Goal: Transaction & Acquisition: Purchase product/service

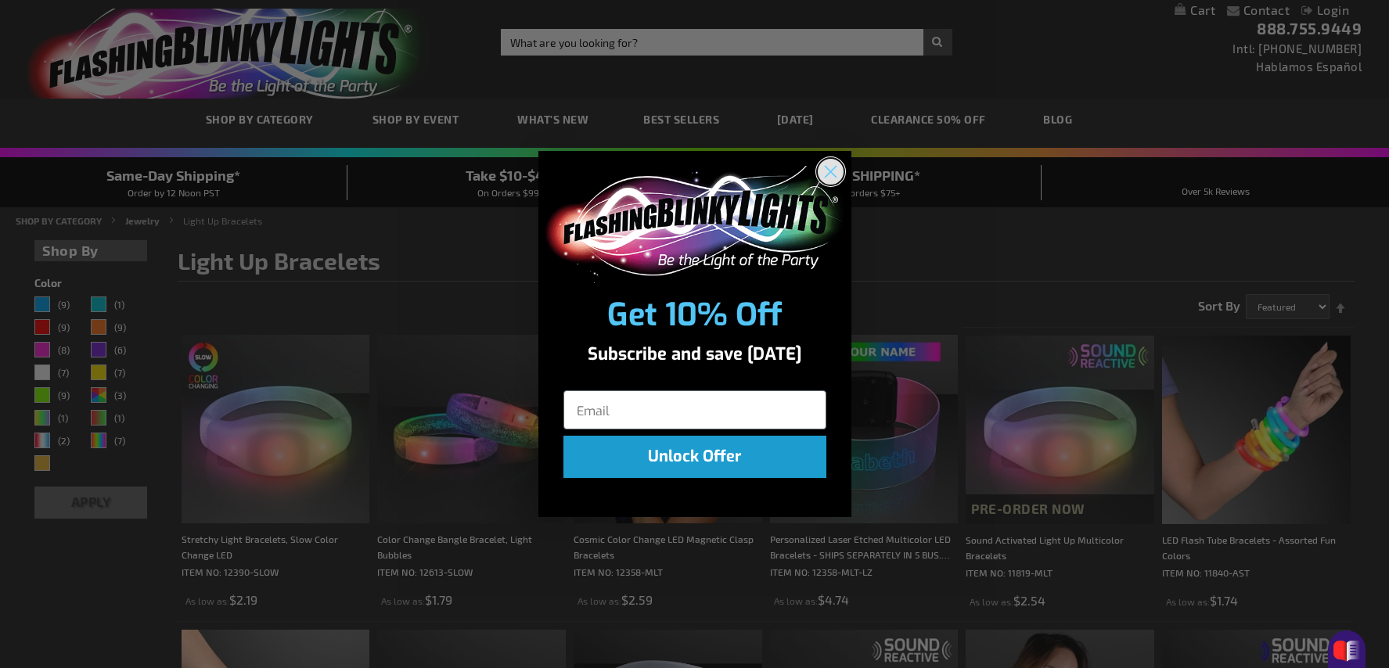
click at [831, 169] on circle "Close dialog" at bounding box center [830, 171] width 26 height 26
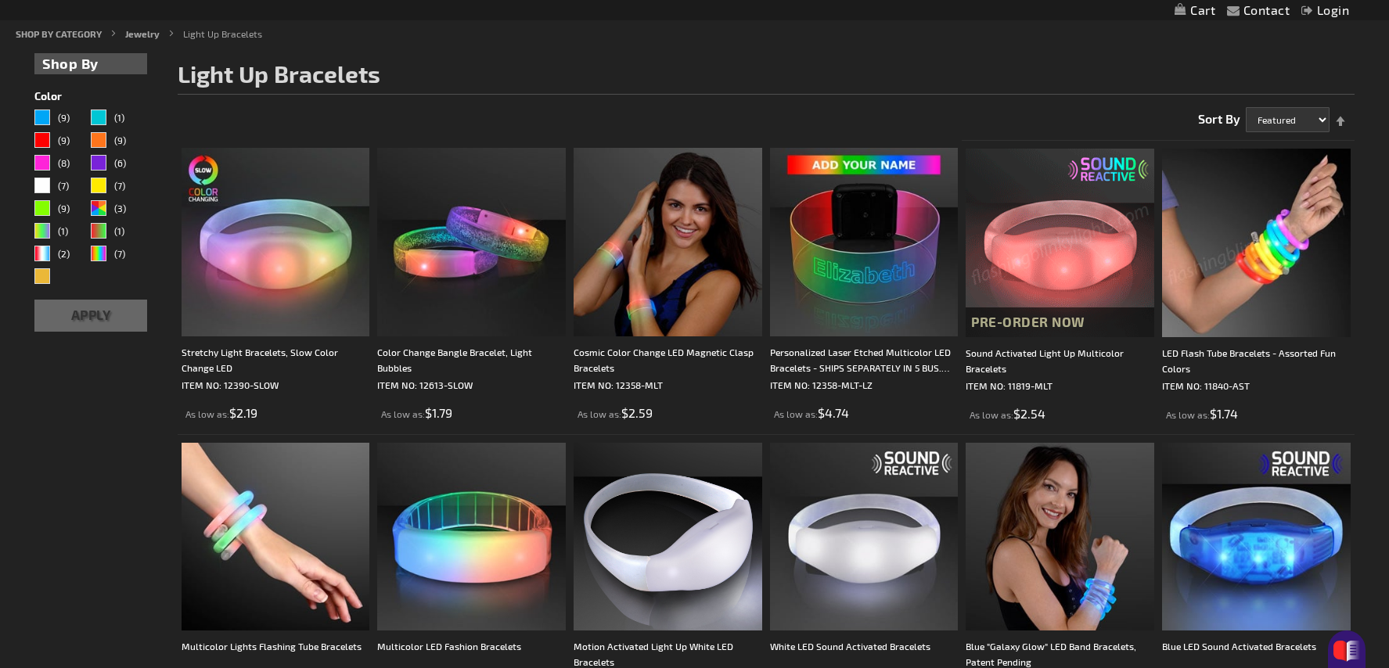
scroll to position [261, 0]
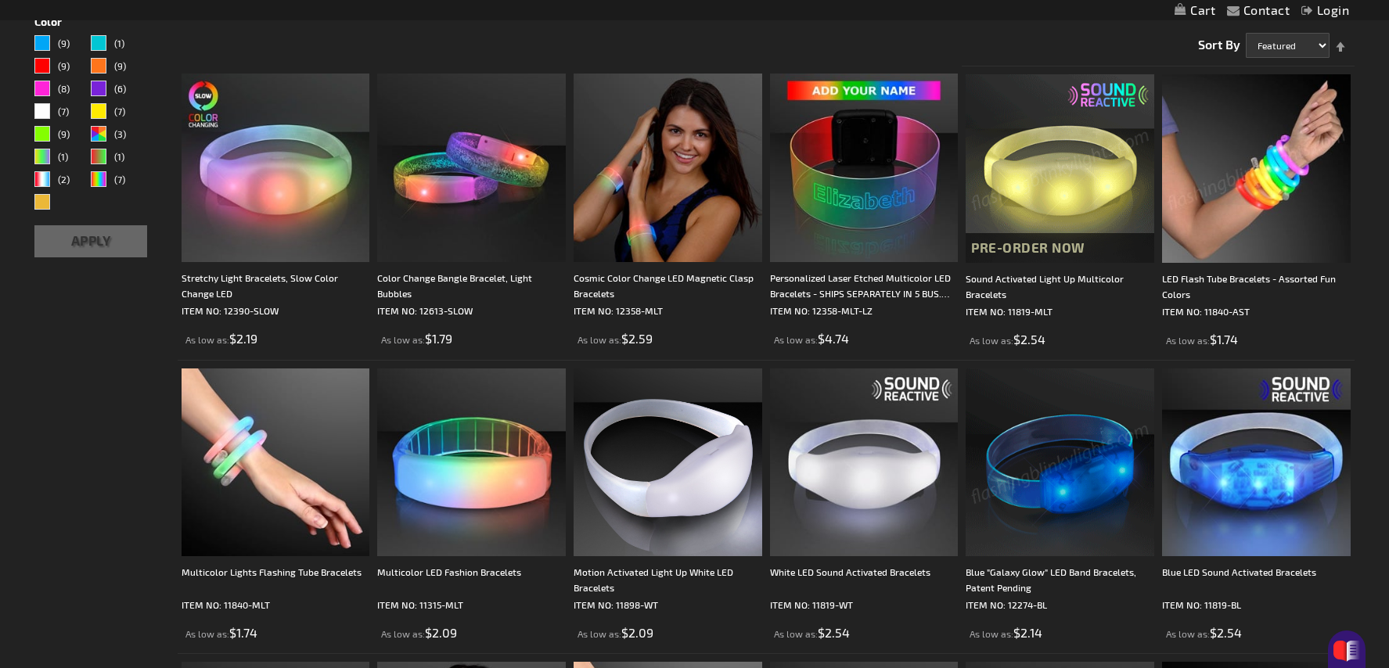
click at [1072, 199] on img at bounding box center [1060, 168] width 189 height 189
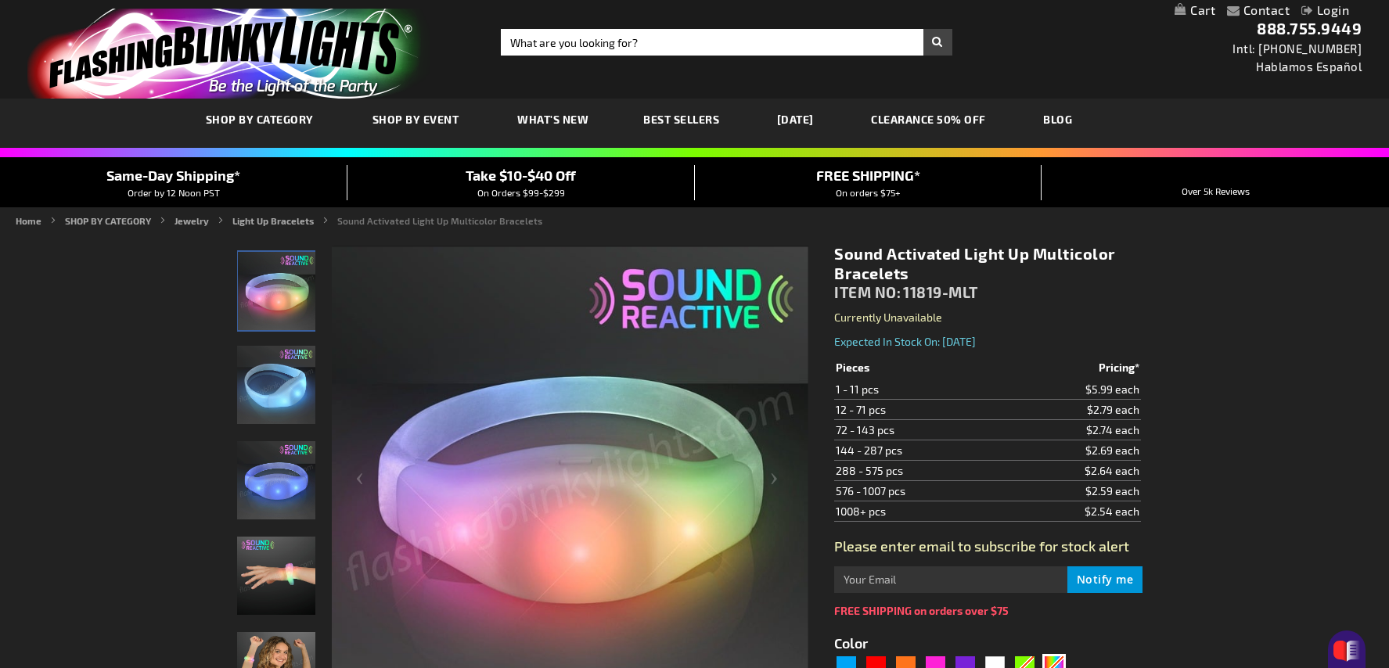
click at [1111, 491] on td "$2.59 each" at bounding box center [1072, 491] width 135 height 20
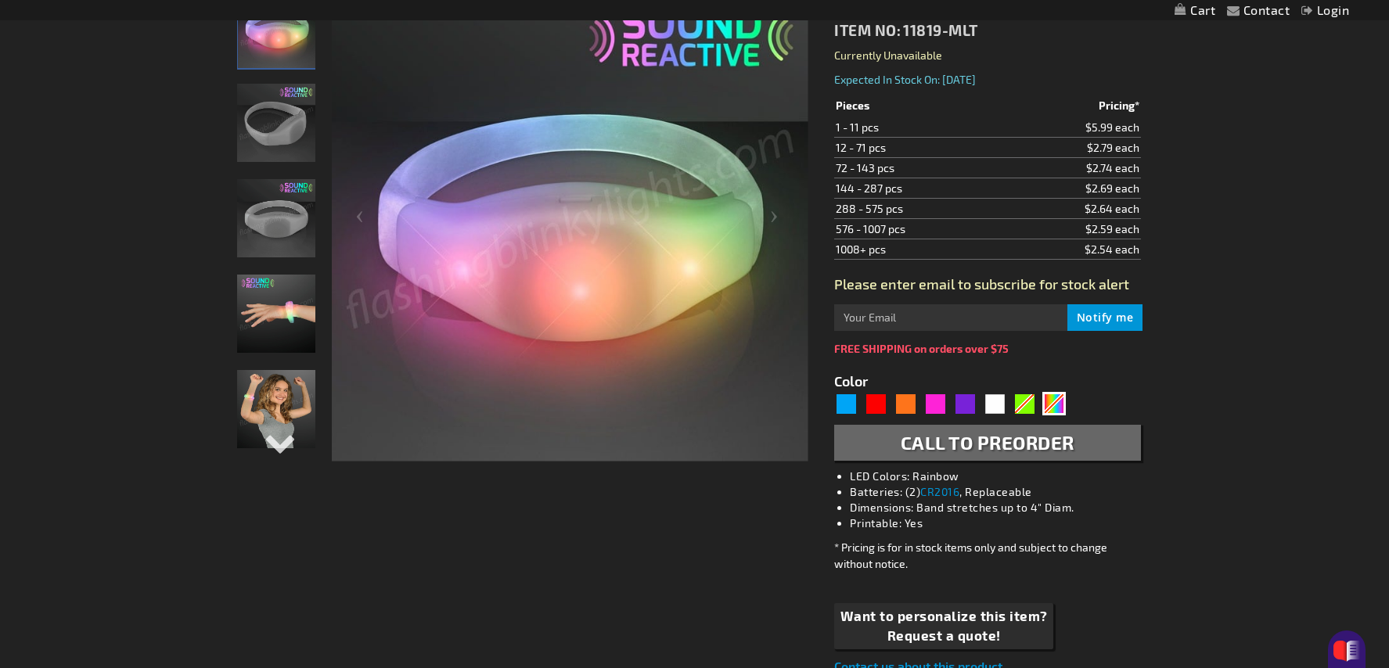
scroll to position [328, 0]
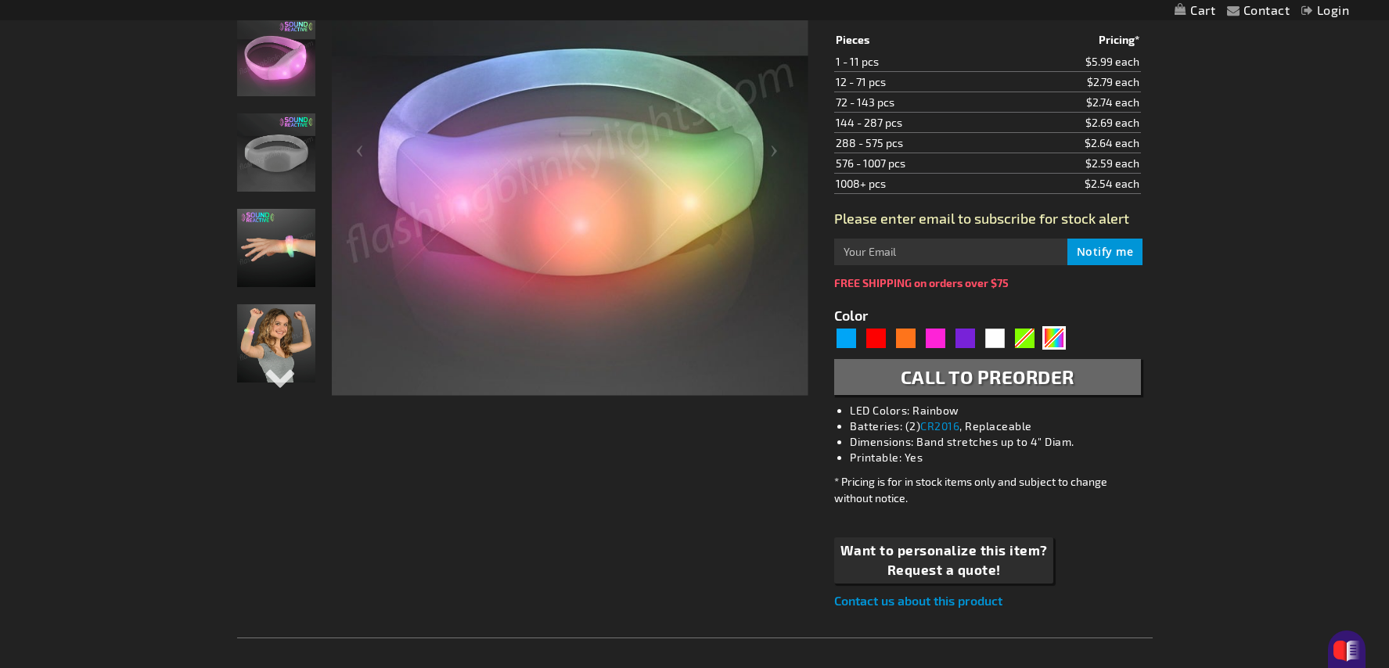
click at [281, 286] on img "Sound Activated Light Up Multicolor Bracelets" at bounding box center [276, 248] width 78 height 78
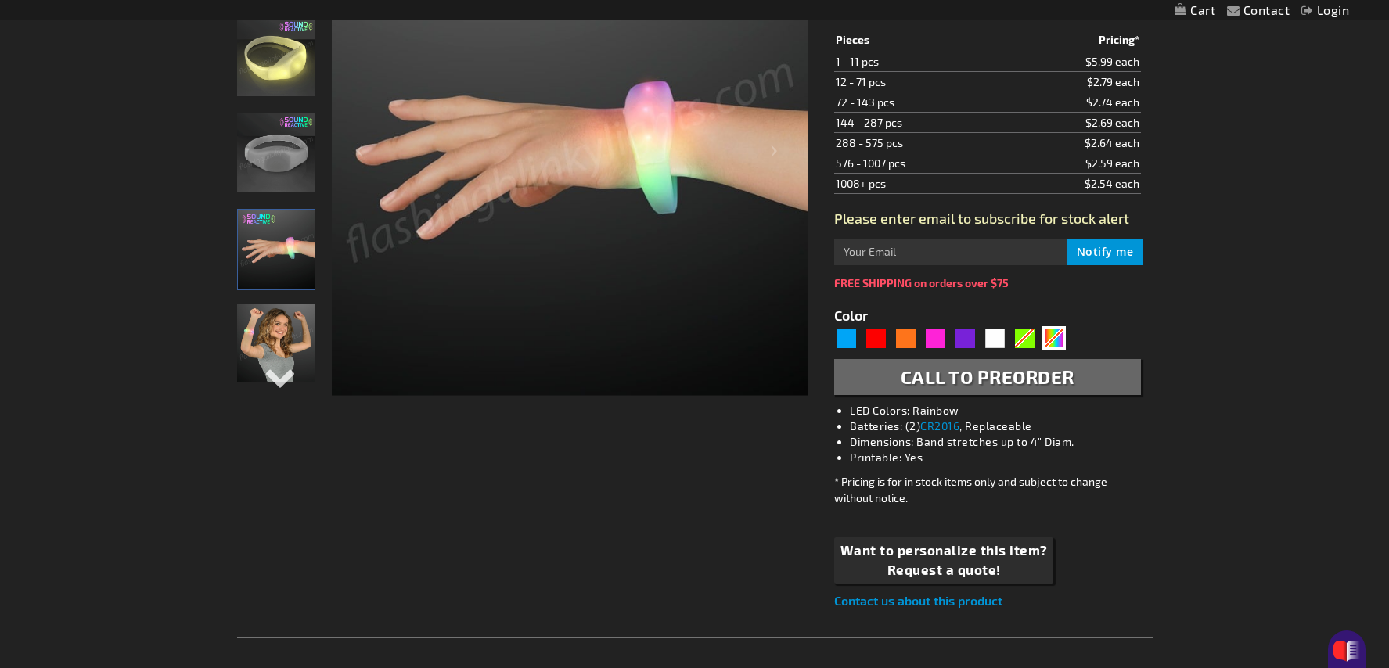
click at [285, 340] on img "Sound Activated Light Up Multicolor Bracelets" at bounding box center [276, 343] width 78 height 78
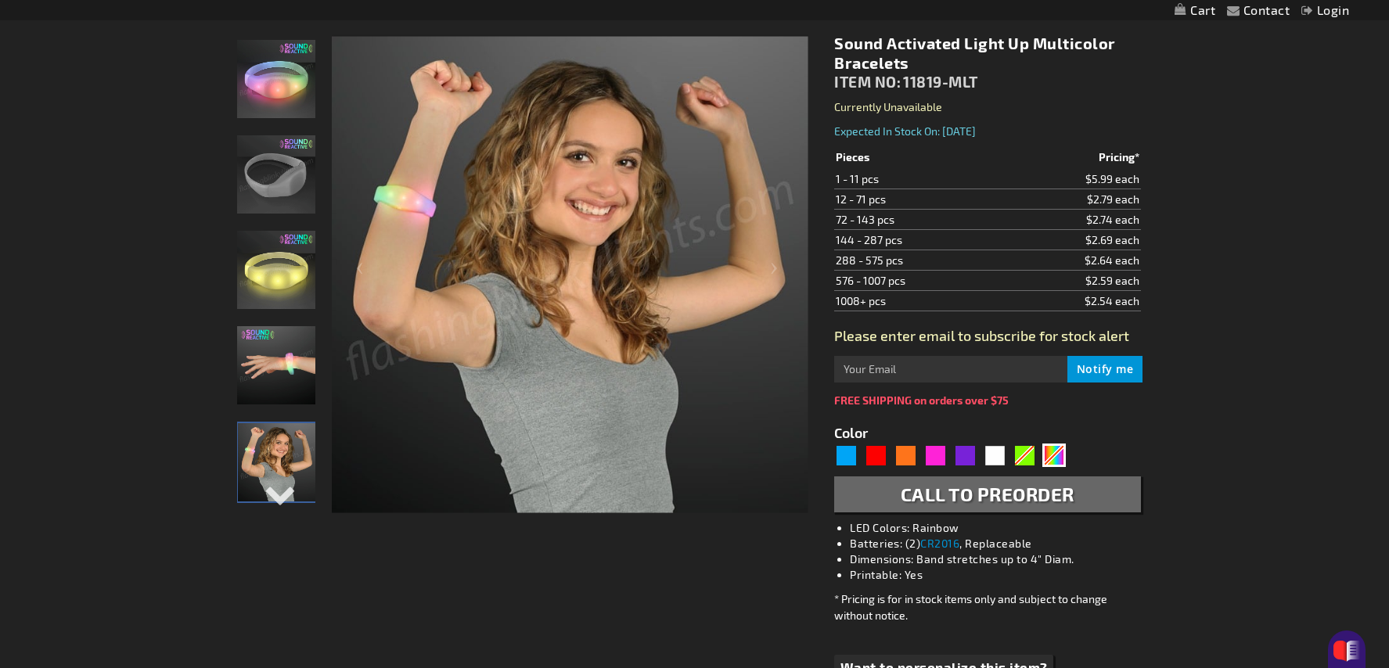
scroll to position [212, 0]
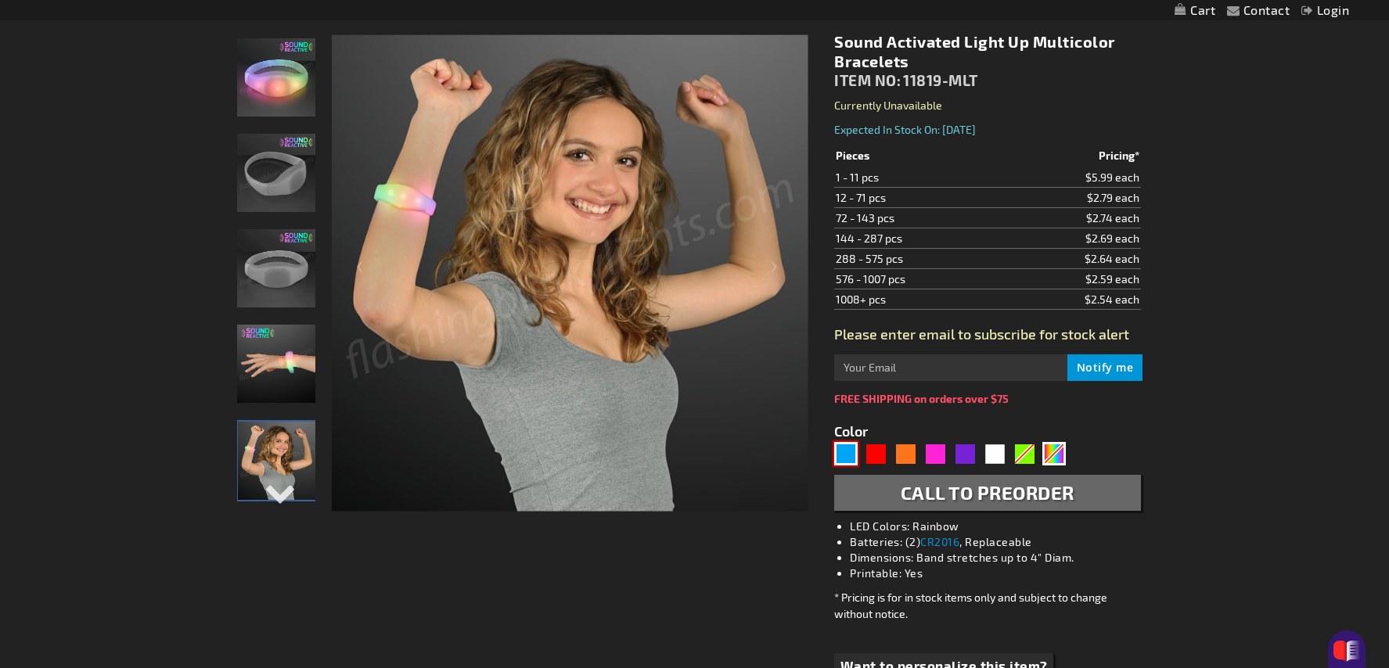
click at [850, 453] on div "Blue" at bounding box center [845, 453] width 23 height 23
type input "5629"
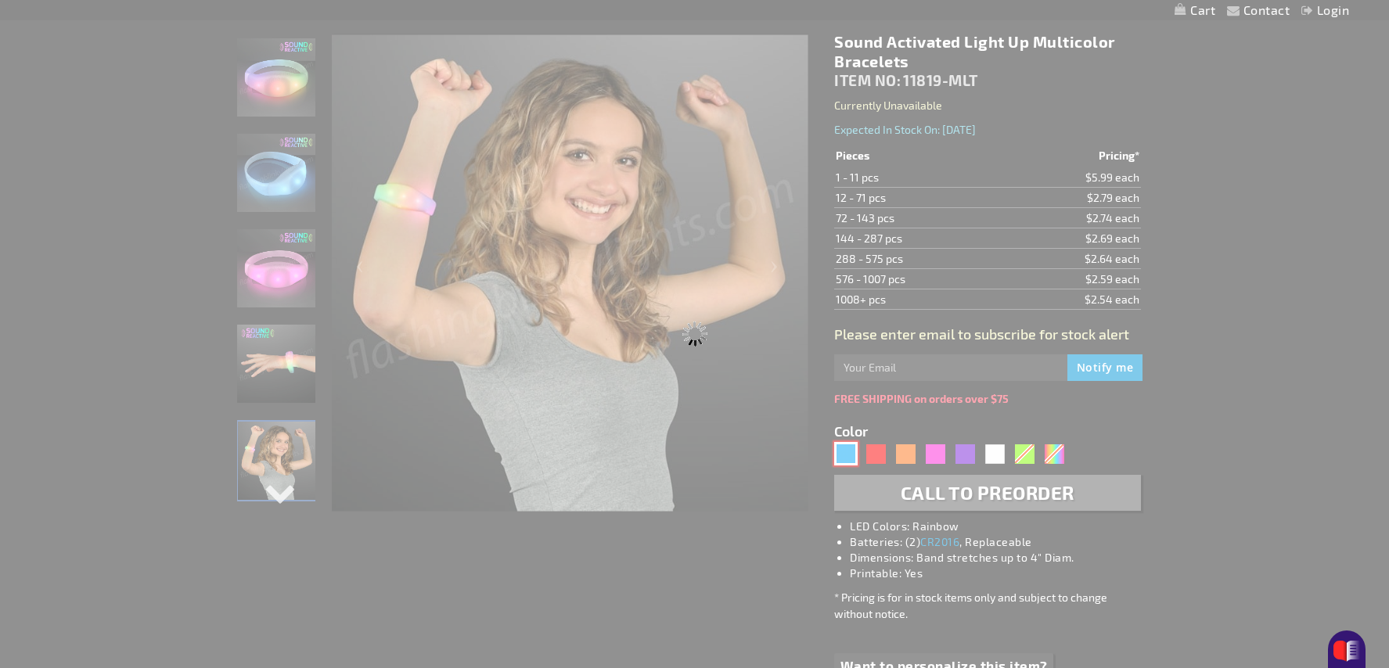
type input "11819-BL"
type input "Customize - Blue LED Sound Activated Bracelets - ITEM NO: 11819-BL"
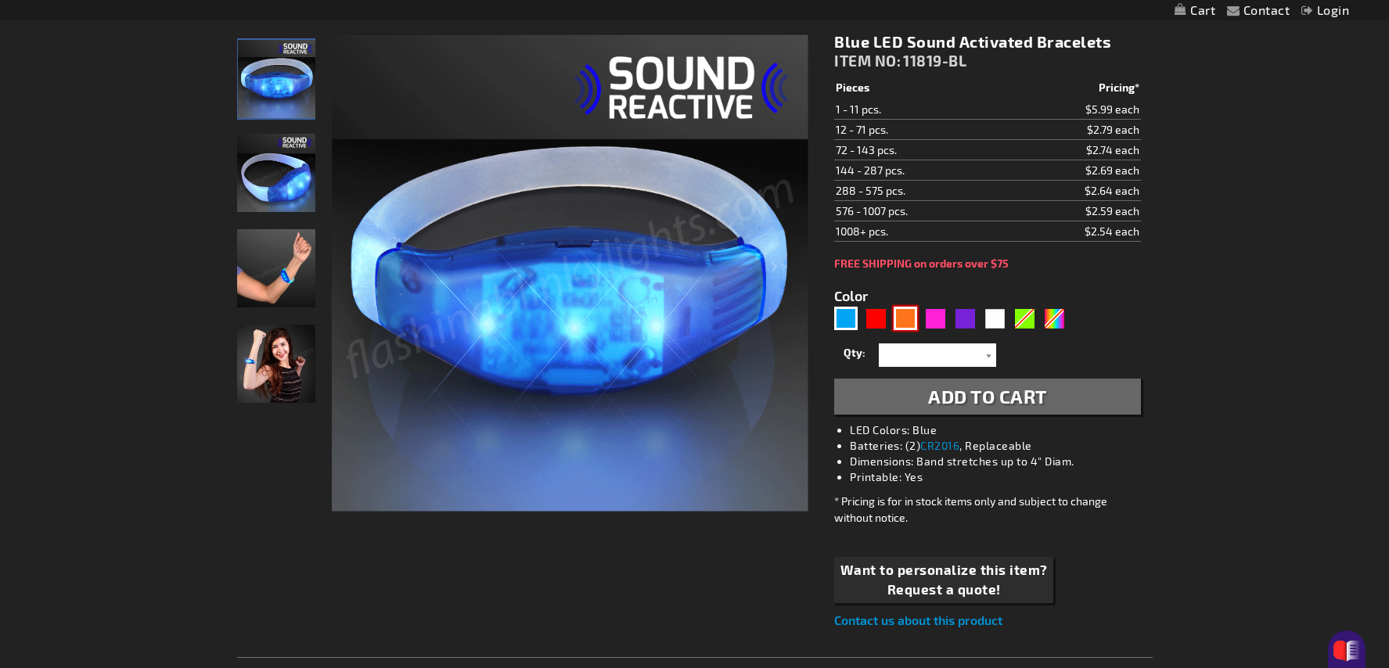
click at [907, 319] on div "Orange" at bounding box center [905, 318] width 23 height 23
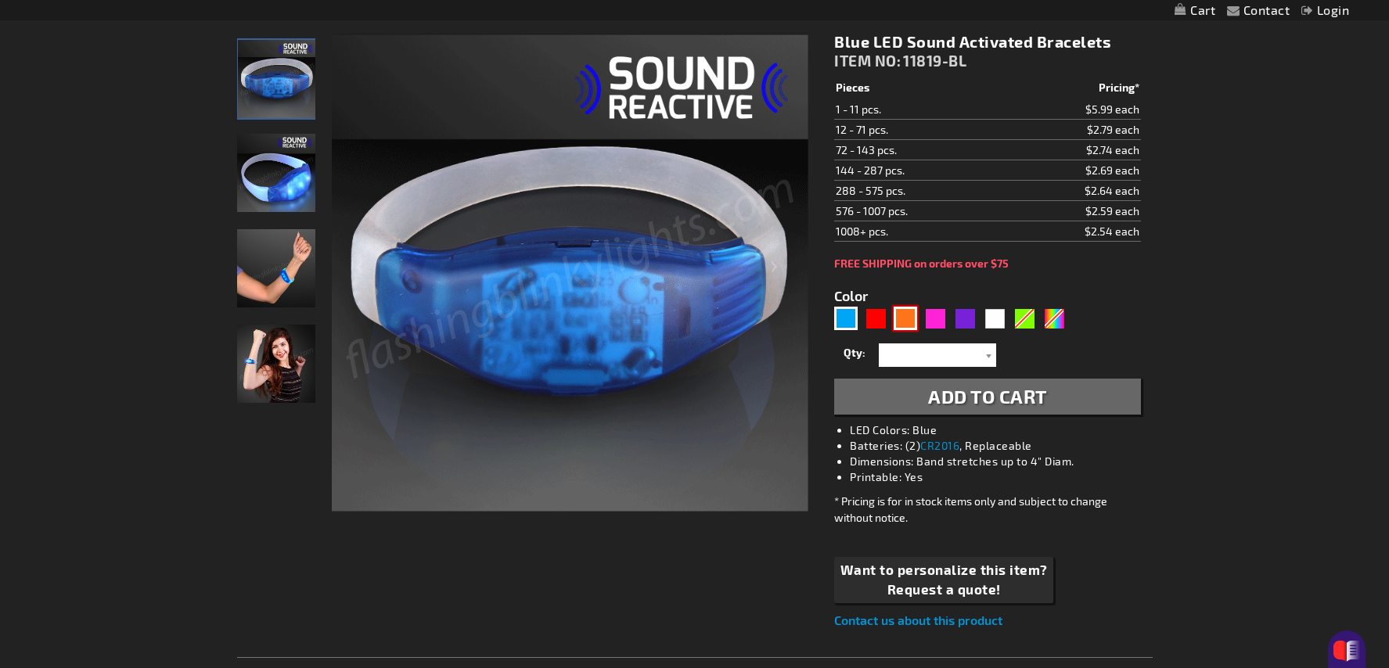
type input "5637"
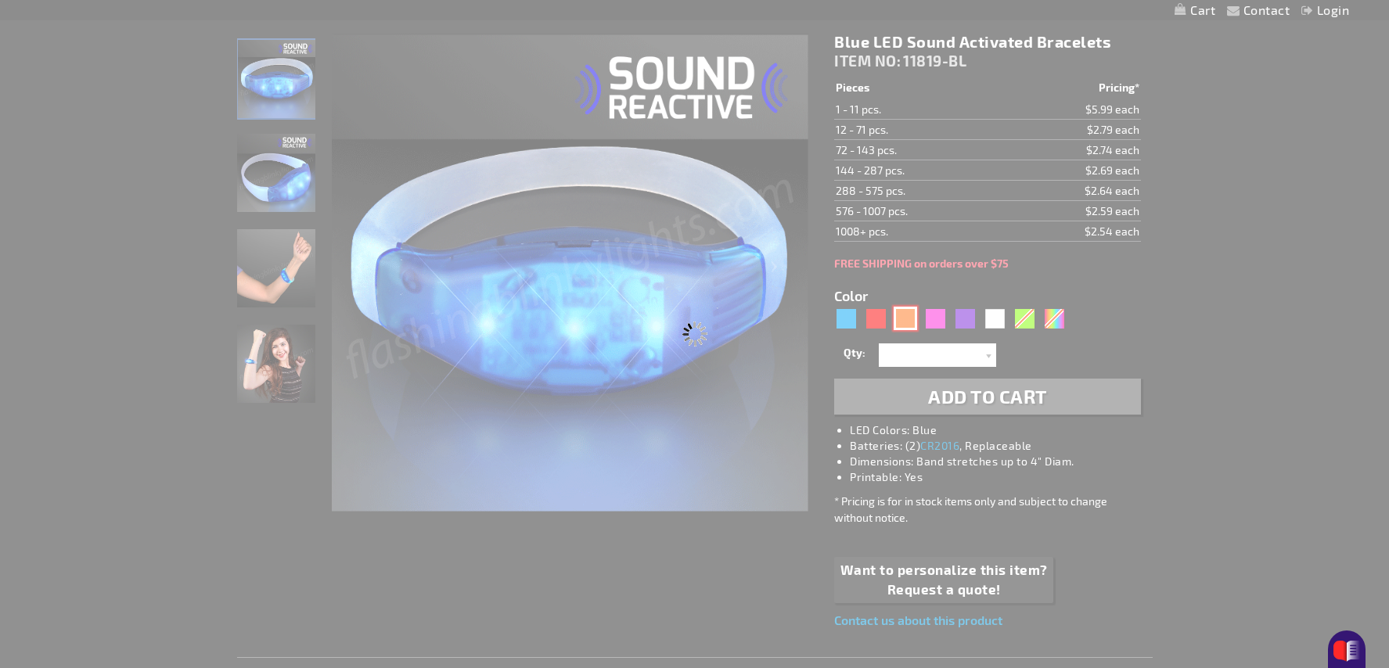
type input "11819-OR"
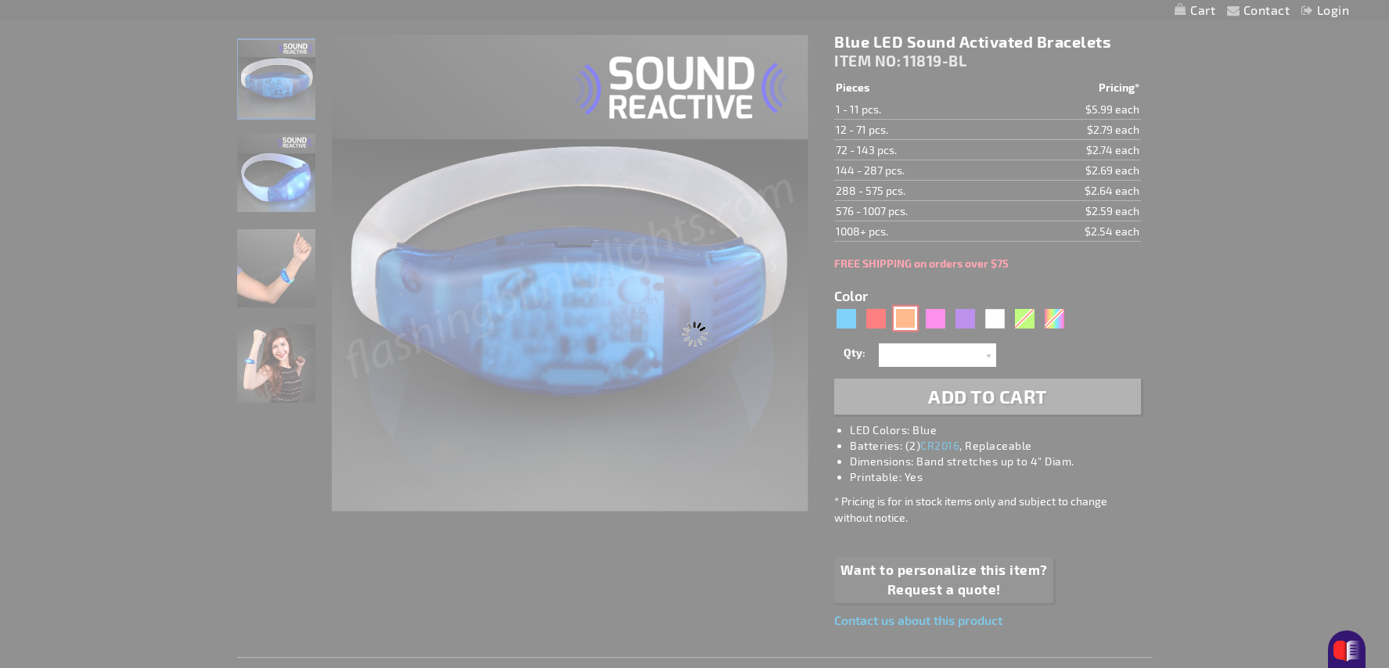
type input "Customize - Orange LED Sound Sensitive Light Bracelets - ITEM NO: 11819-OR"
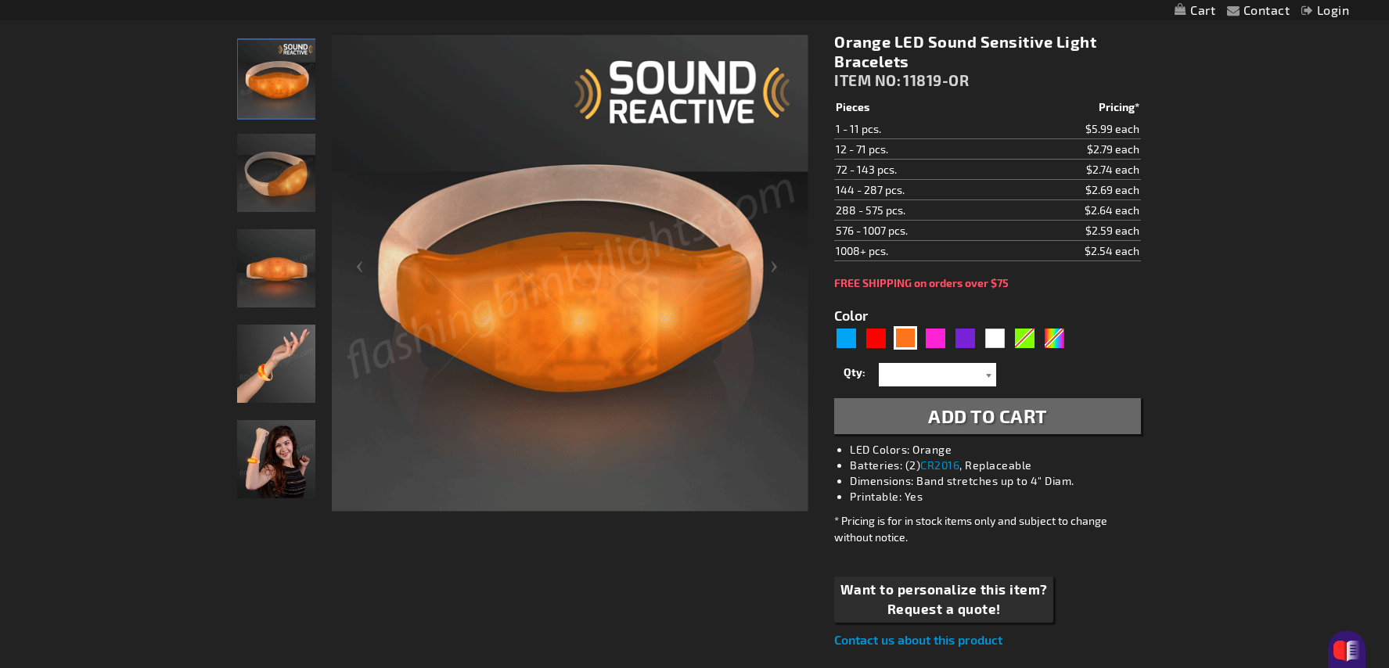
click at [986, 374] on div at bounding box center [989, 374] width 16 height 23
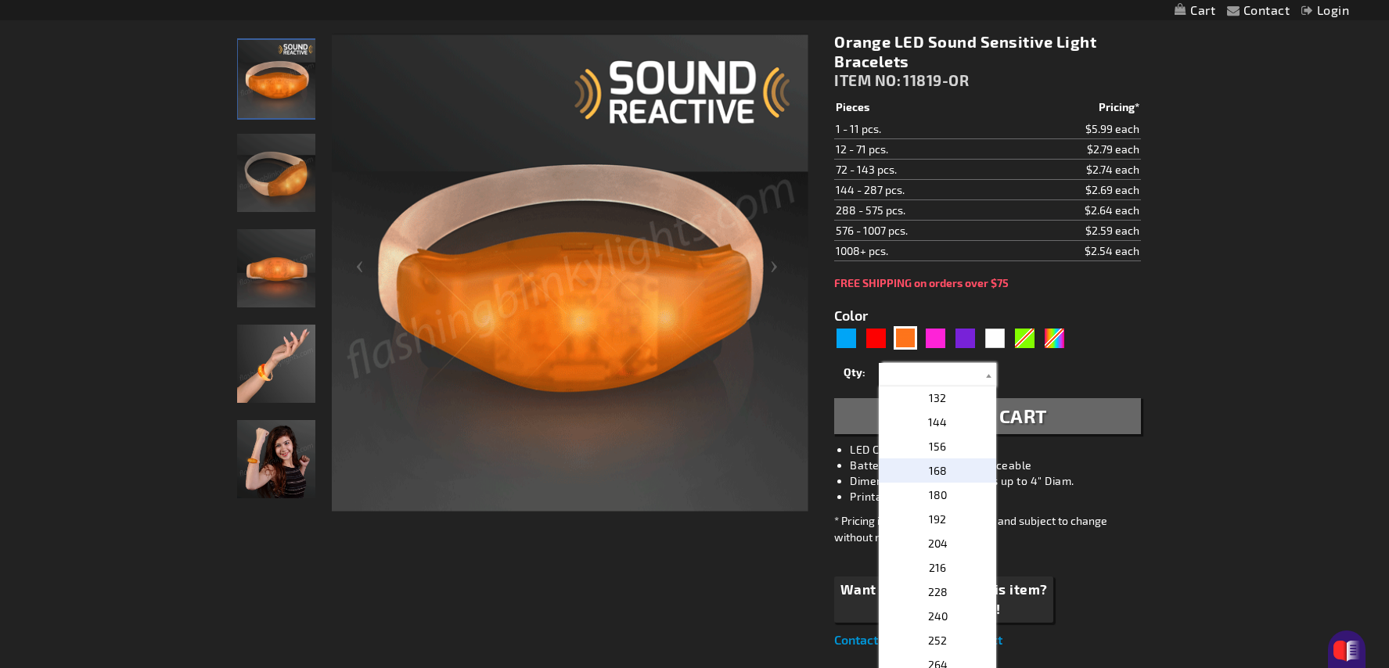
scroll to position [513, 0]
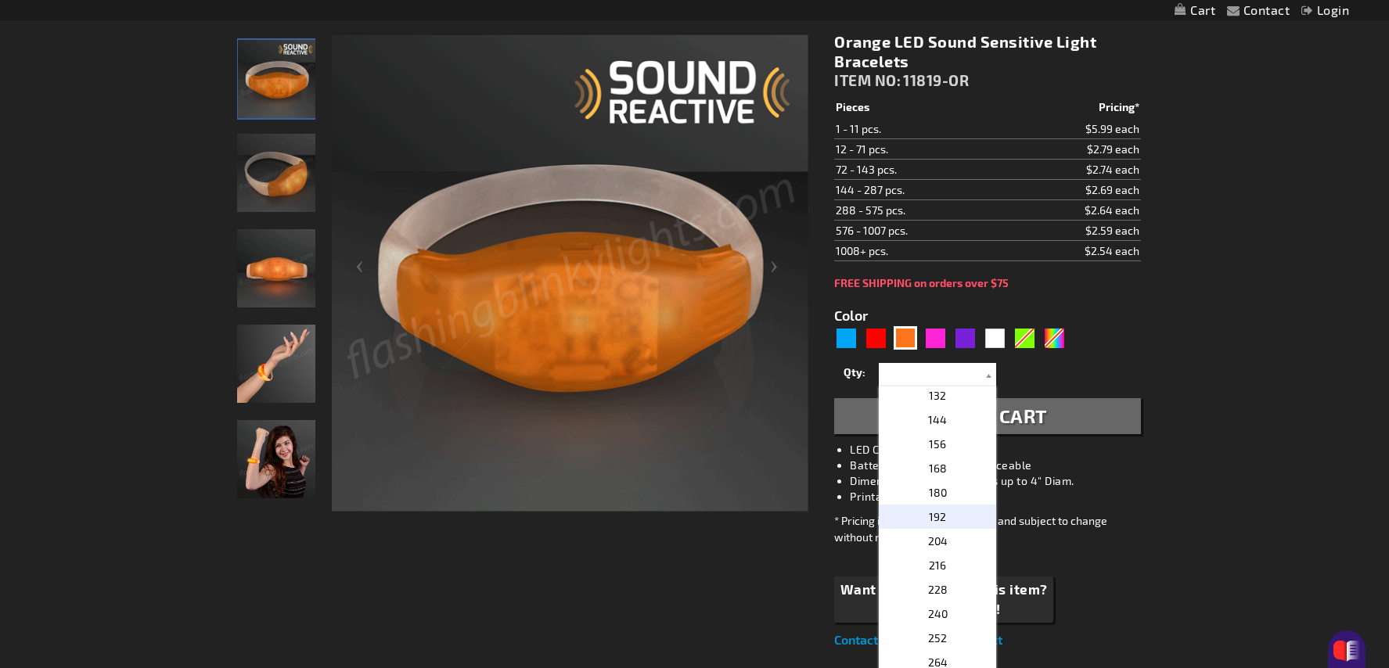
click at [940, 523] on span "192" at bounding box center [937, 516] width 17 height 13
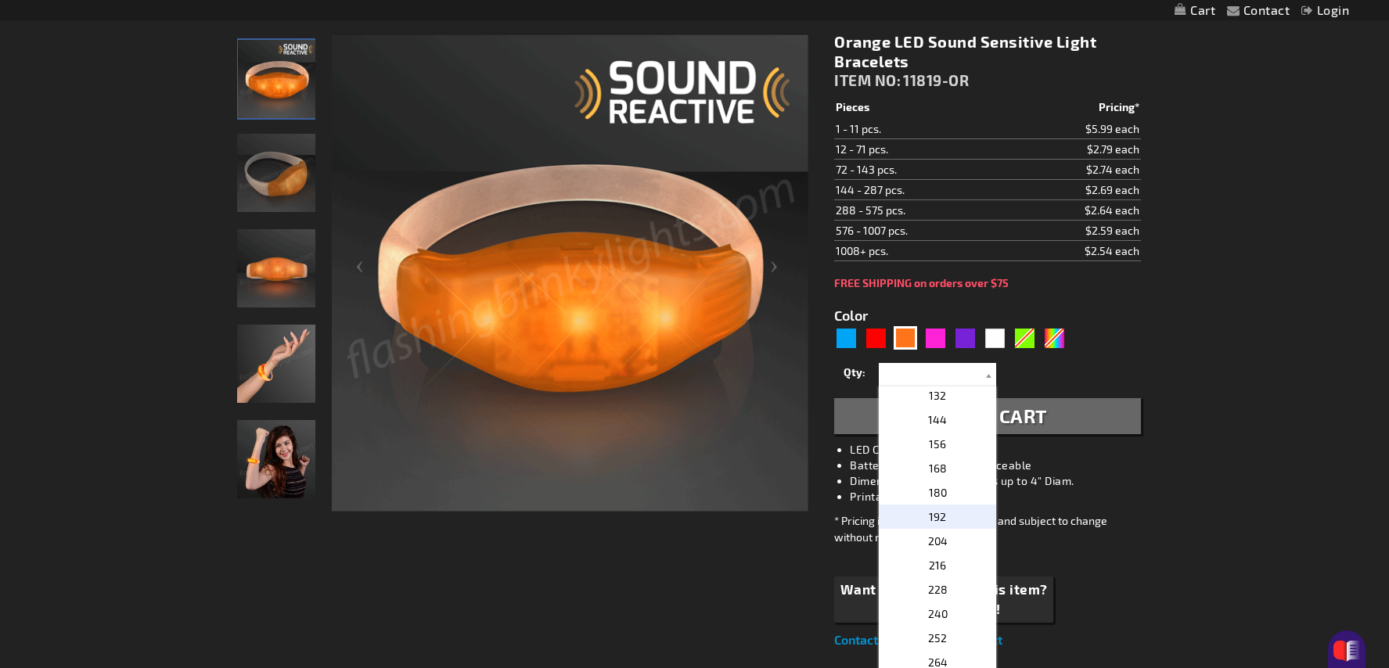
type input "192"
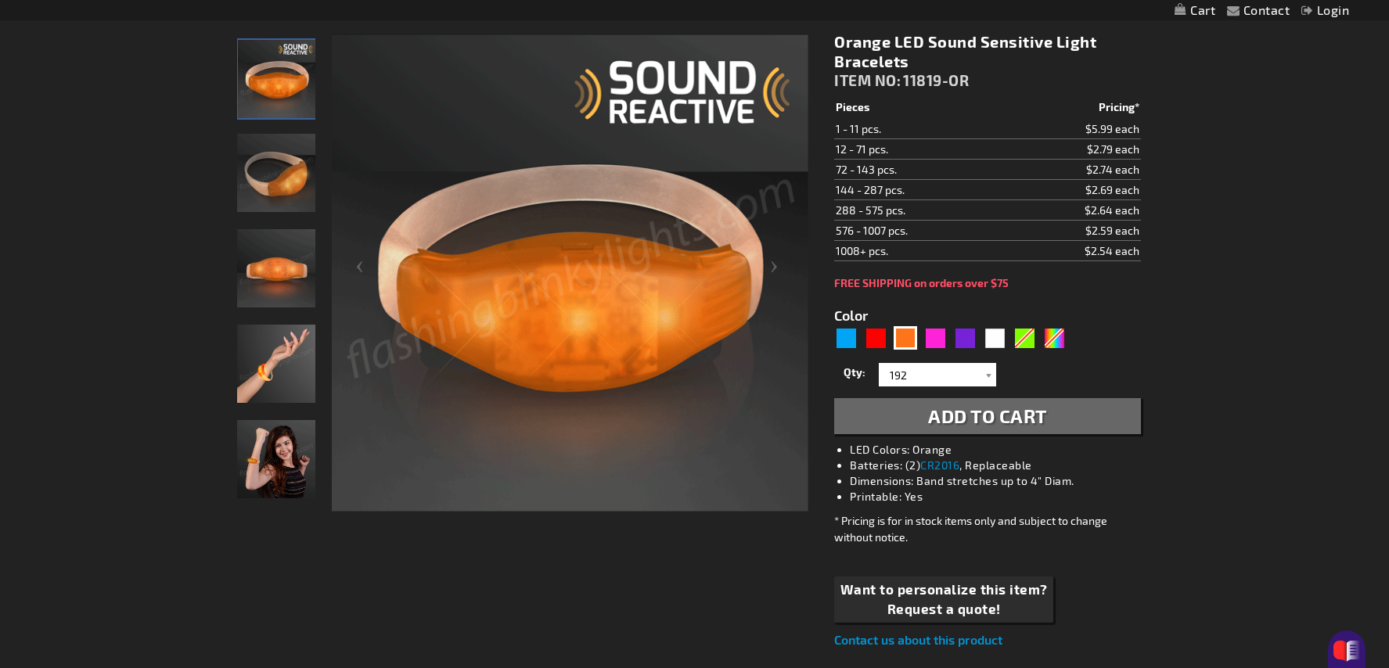
click at [994, 417] on span "Add to Cart" at bounding box center [987, 416] width 119 height 23
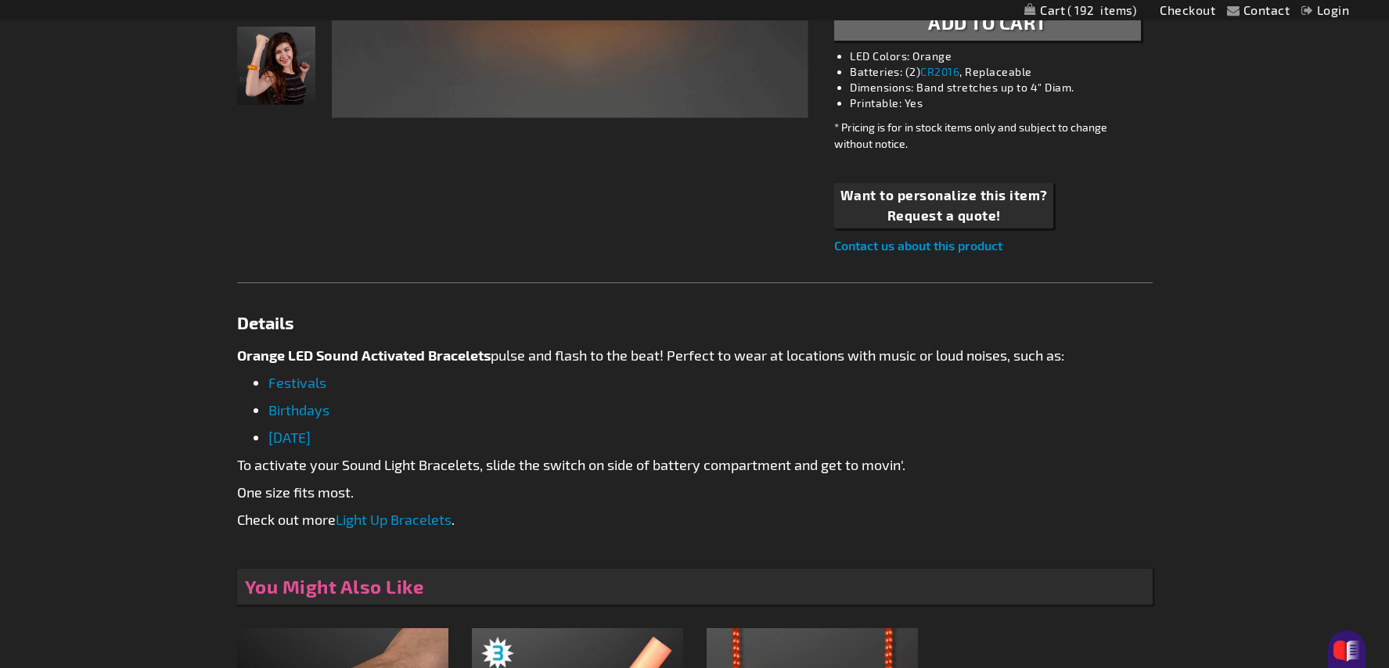
scroll to position [667, 0]
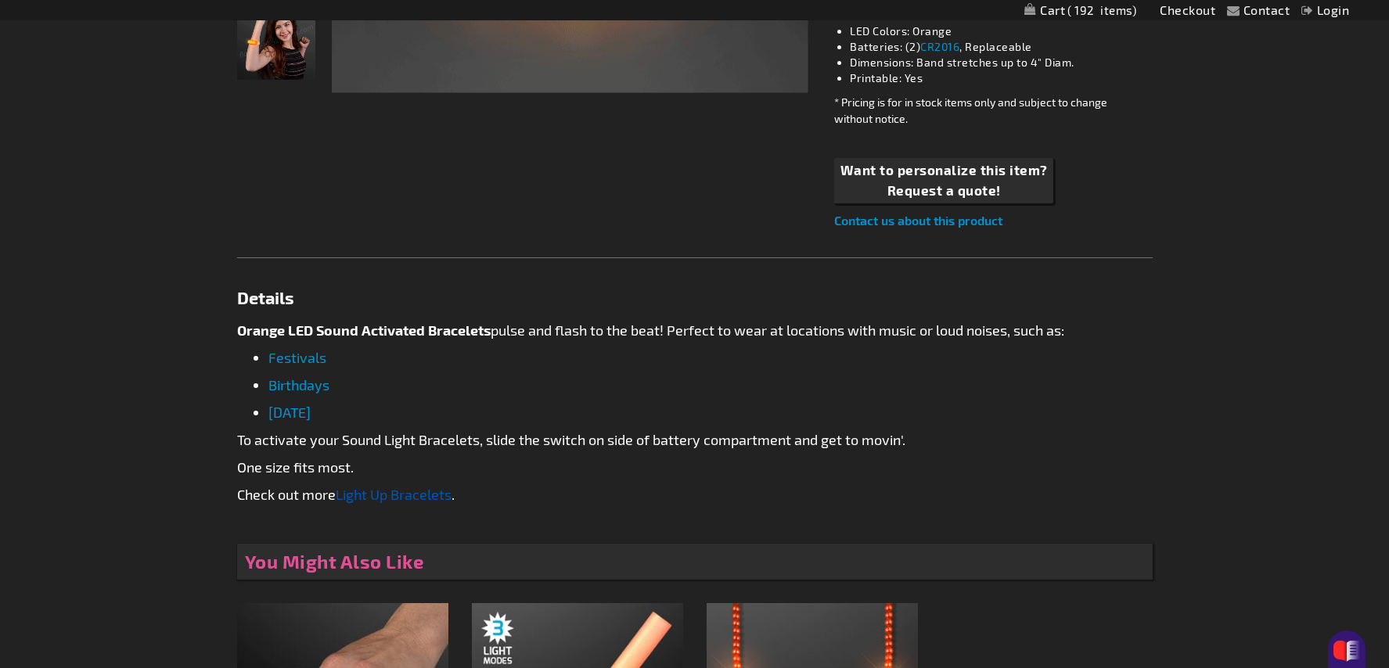
click at [424, 494] on link "Light Up Bracelets" at bounding box center [394, 494] width 116 height 17
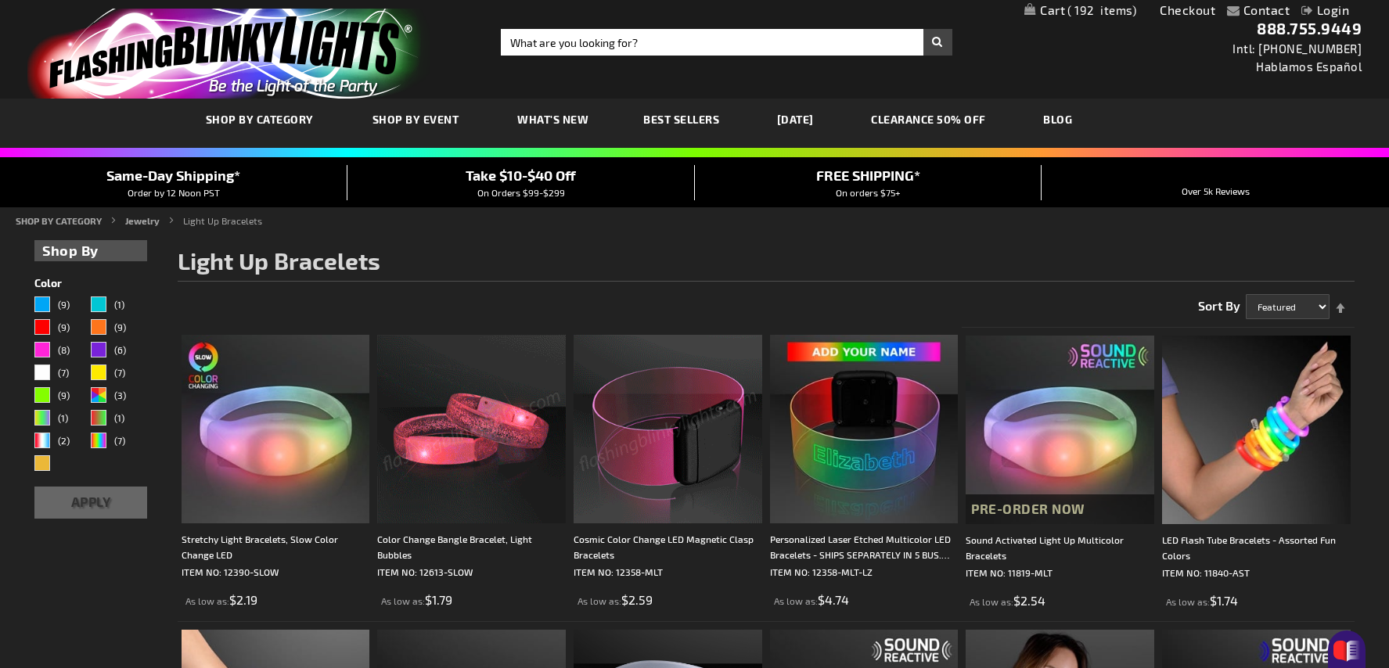
click at [456, 443] on img at bounding box center [471, 429] width 189 height 189
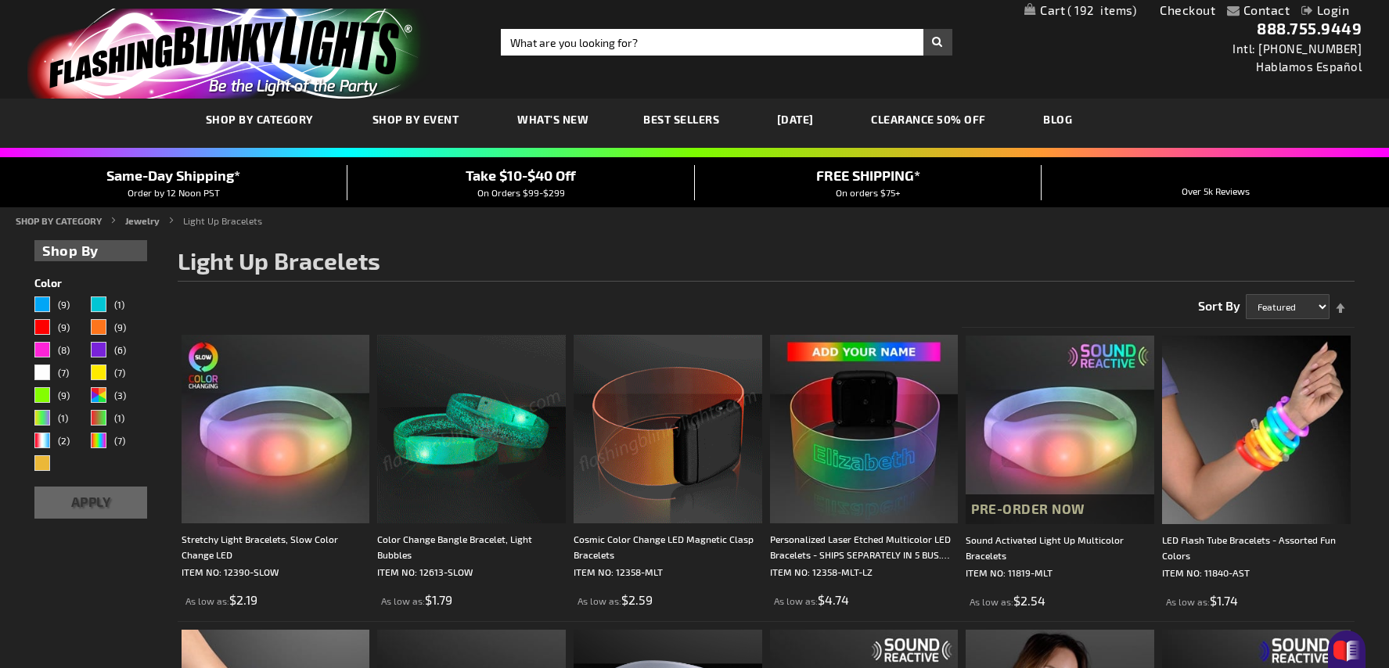
click at [456, 443] on img at bounding box center [471, 429] width 189 height 189
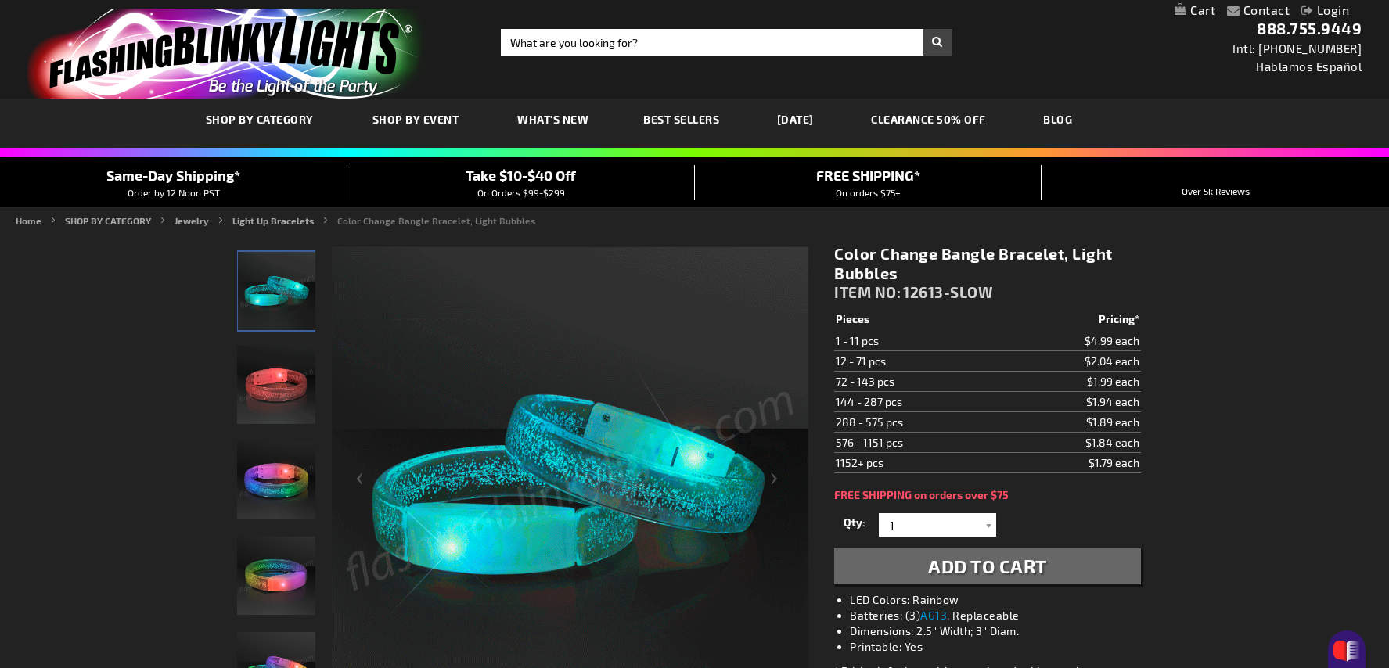
click at [285, 490] on img "Color Change Bangle Bracelet, Light Bubbles" at bounding box center [276, 480] width 78 height 78
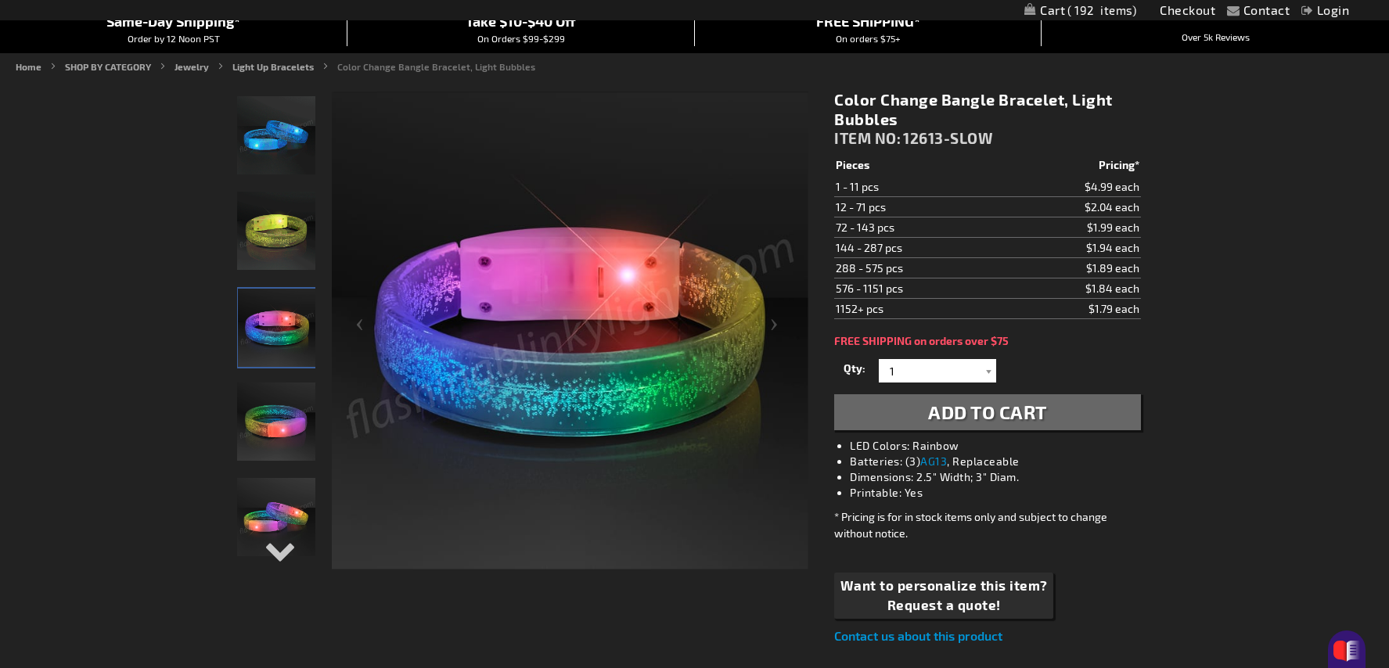
scroll to position [152, 0]
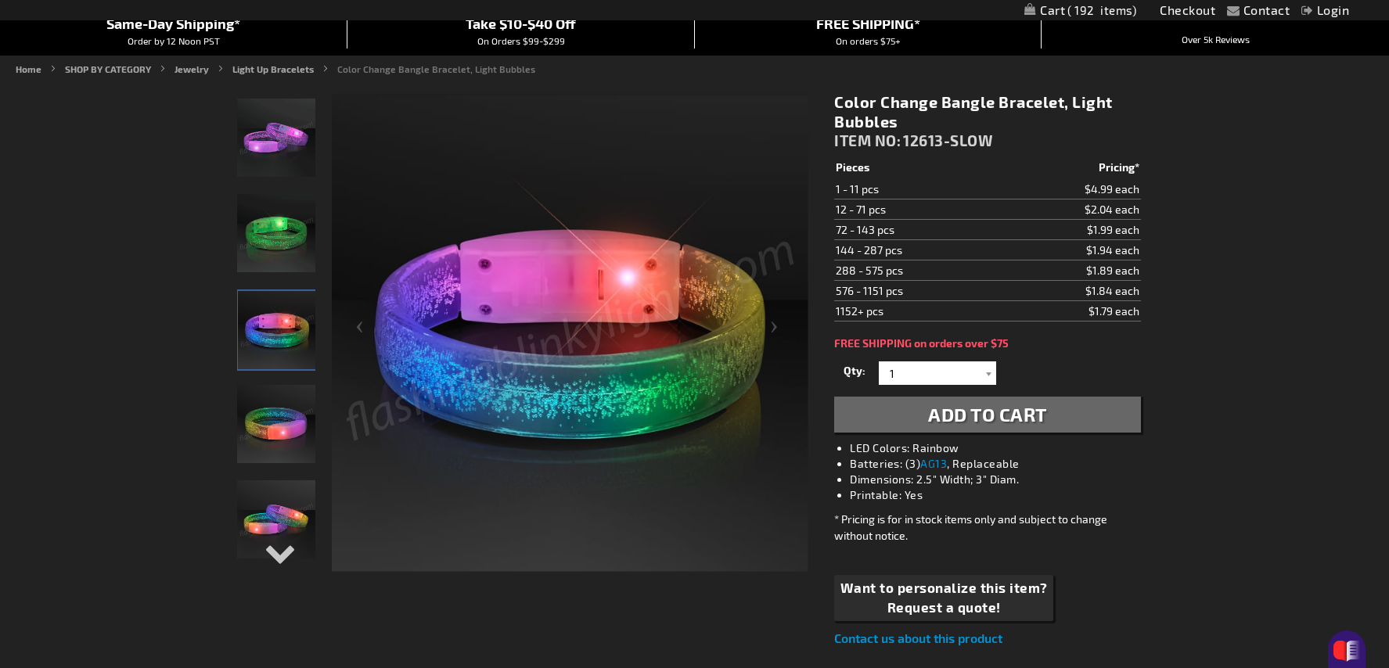
click at [293, 339] on img "Color Change Bangle Bracelet, Light Bubbles" at bounding box center [277, 330] width 78 height 78
click at [985, 370] on div at bounding box center [989, 373] width 16 height 23
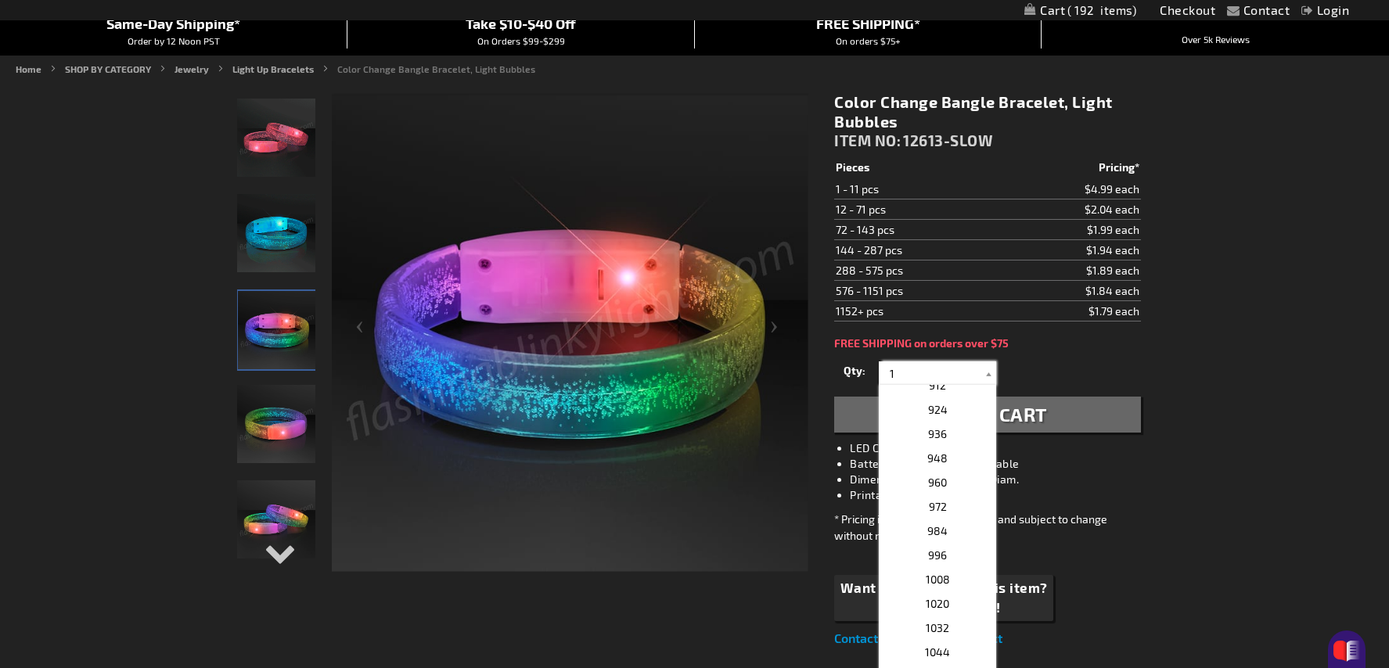
scroll to position [2127, 0]
click at [945, 552] on span "1008" at bounding box center [938, 550] width 24 height 13
type input "1008"
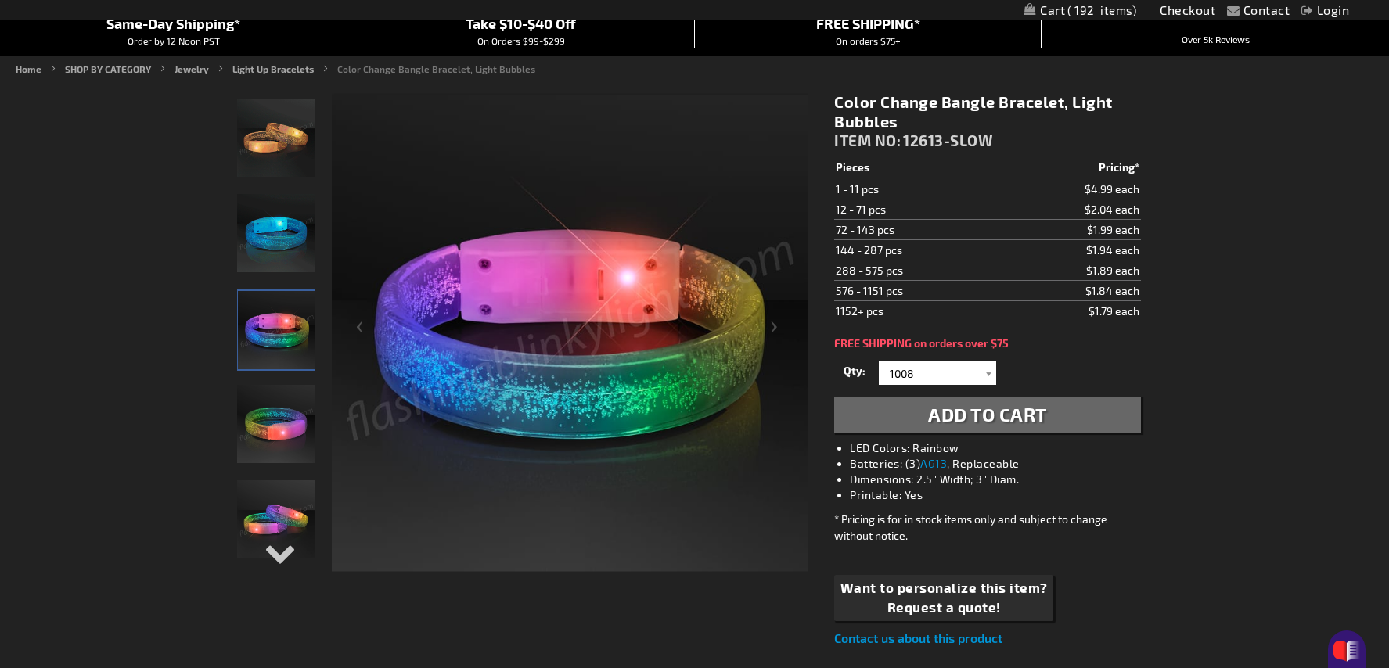
click at [976, 412] on span "Add to Cart" at bounding box center [987, 414] width 119 height 23
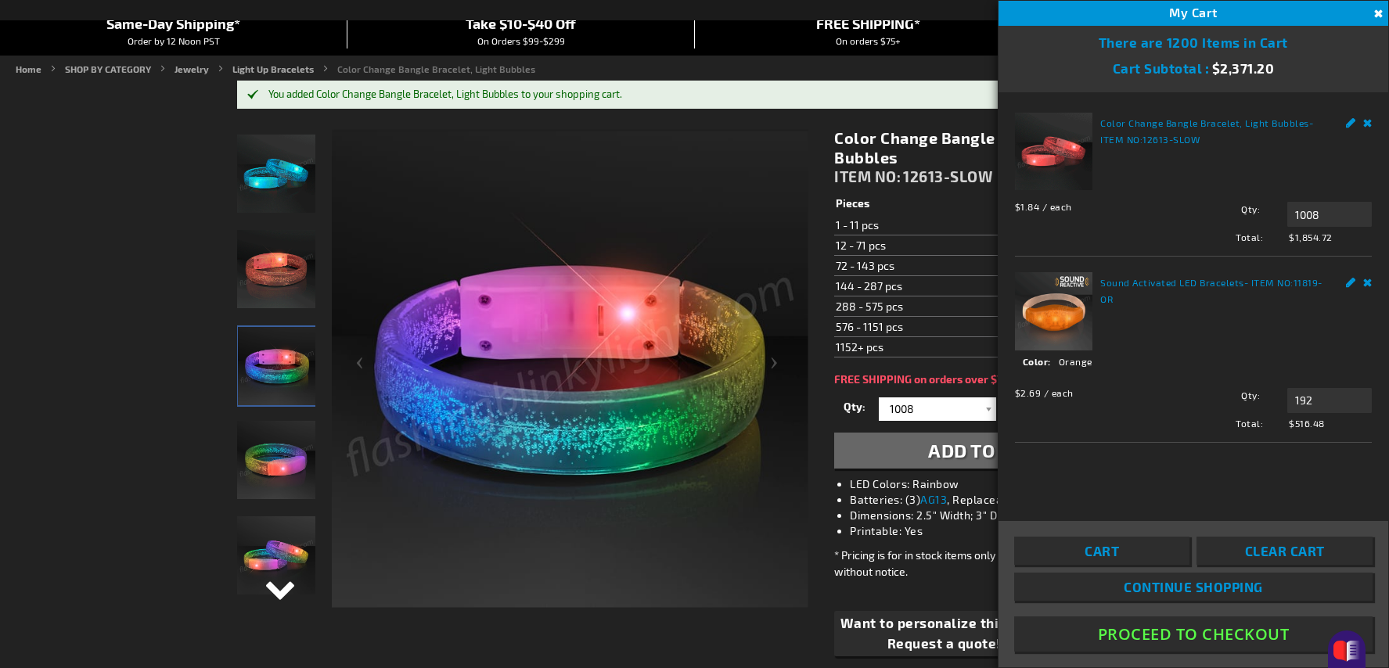
click at [276, 588] on div "Next" at bounding box center [276, 602] width 23 height 34
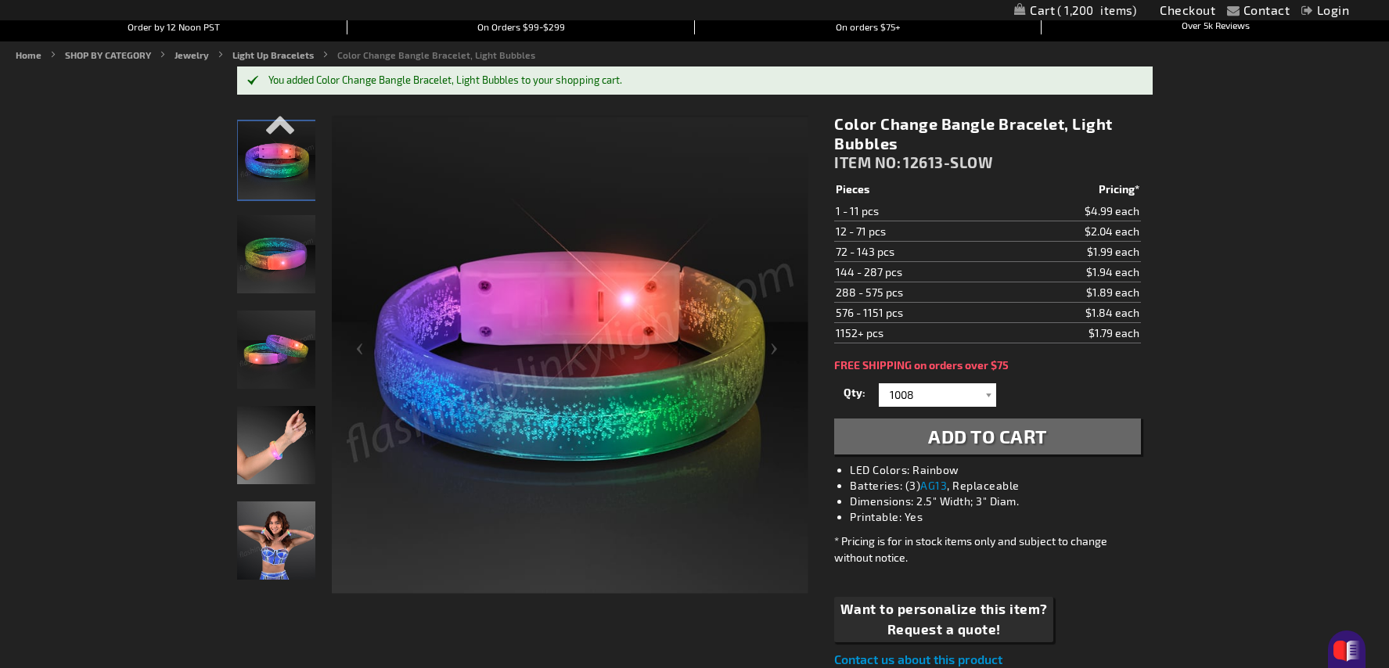
scroll to position [215, 0]
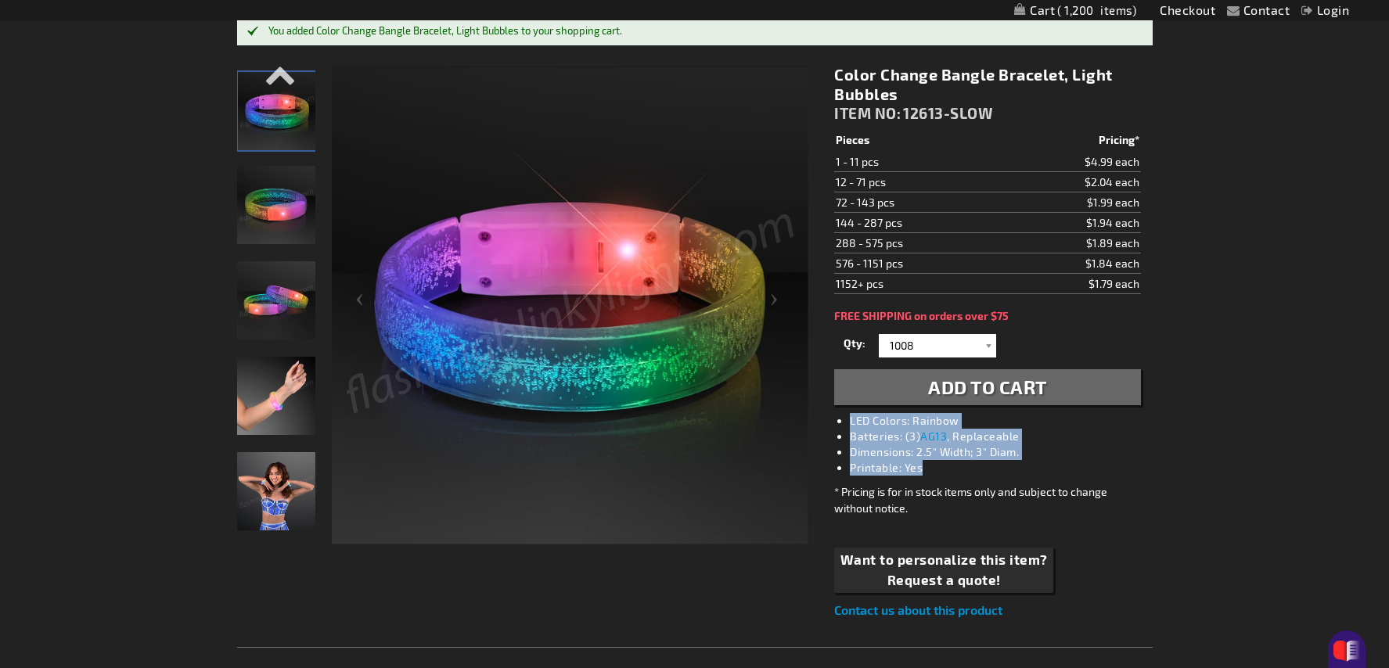
drag, startPoint x: 851, startPoint y: 421, endPoint x: 937, endPoint y: 475, distance: 101.6
click at [937, 475] on ul "LED Colors: Rainbow Batteries: (3) AG13 , Replaceable Dimensions: 2.5" Width; 3…" at bounding box center [1003, 444] width 306 height 63
copy ul "LED Colors: Rainbow Batteries: (3) AG13 , Replaceable Dimensions: 2.5" Width; 3…"
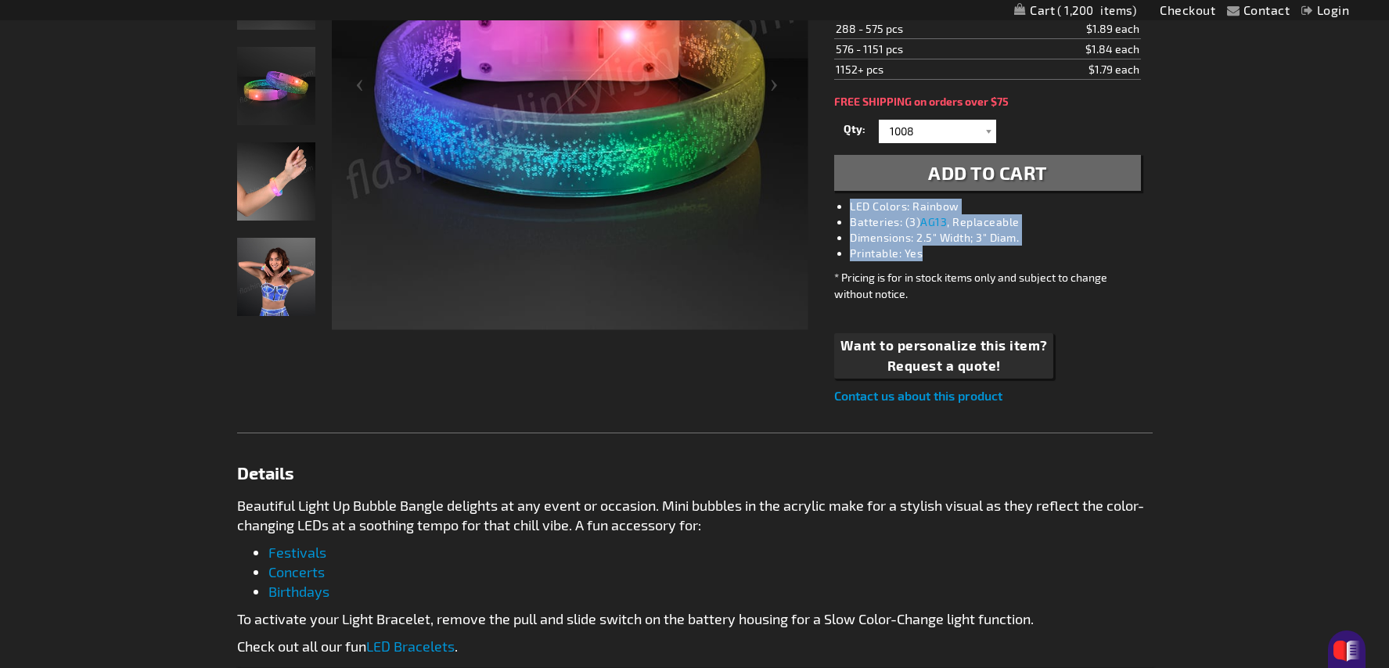
scroll to position [428, 0]
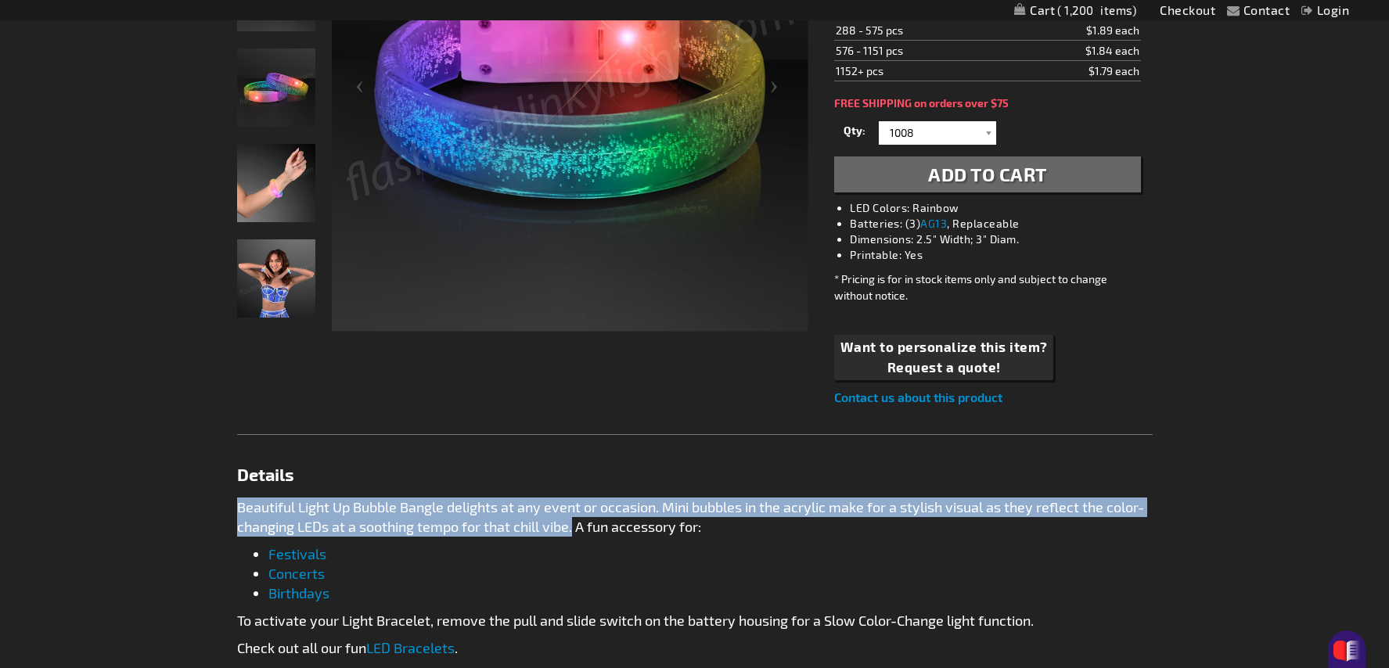
drag, startPoint x: 239, startPoint y: 508, endPoint x: 571, endPoint y: 523, distance: 333.0
click at [571, 523] on p "Beautiful Light Up Bubble Bangle delights at any event or occasion. Mini bubble…" at bounding box center [695, 517] width 916 height 39
copy p "Beautiful Light Up Bubble Bangle delights at any event or occasion. Mini bubble…"
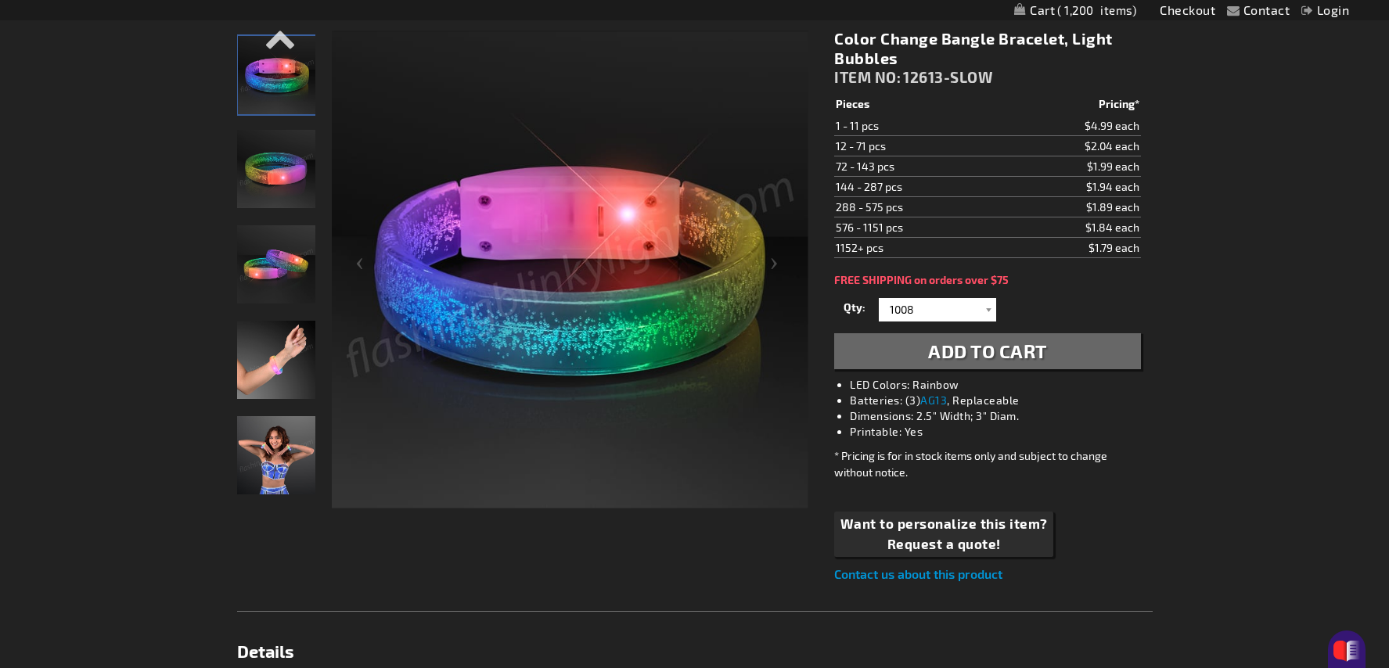
scroll to position [198, 0]
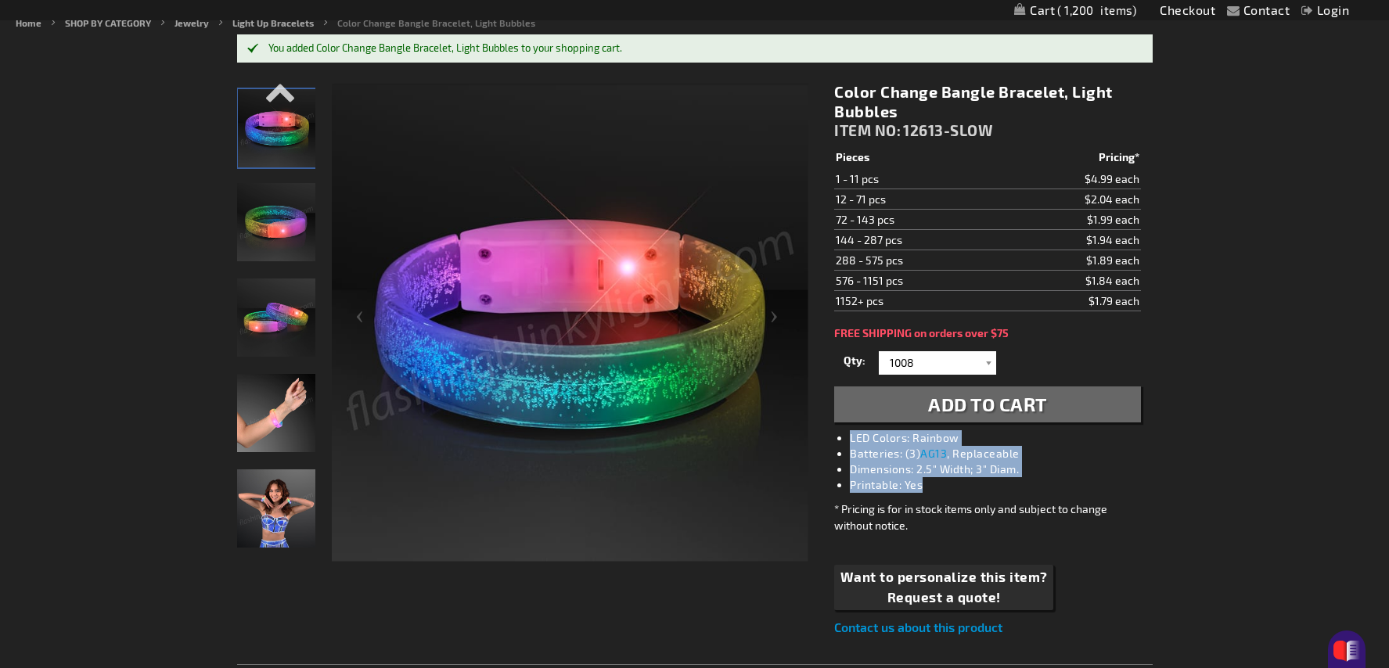
drag, startPoint x: 852, startPoint y: 442, endPoint x: 955, endPoint y: 492, distance: 113.8
click at [955, 492] on ul "LED Colors: Rainbow Batteries: (3) AG13 , Replaceable Dimensions: 2.5" Width; 3…" at bounding box center [1003, 462] width 306 height 63
copy ul "LED Colors: Rainbow Batteries: (3) AG13 , Replaceable Dimensions: 2.5" Width; 3…"
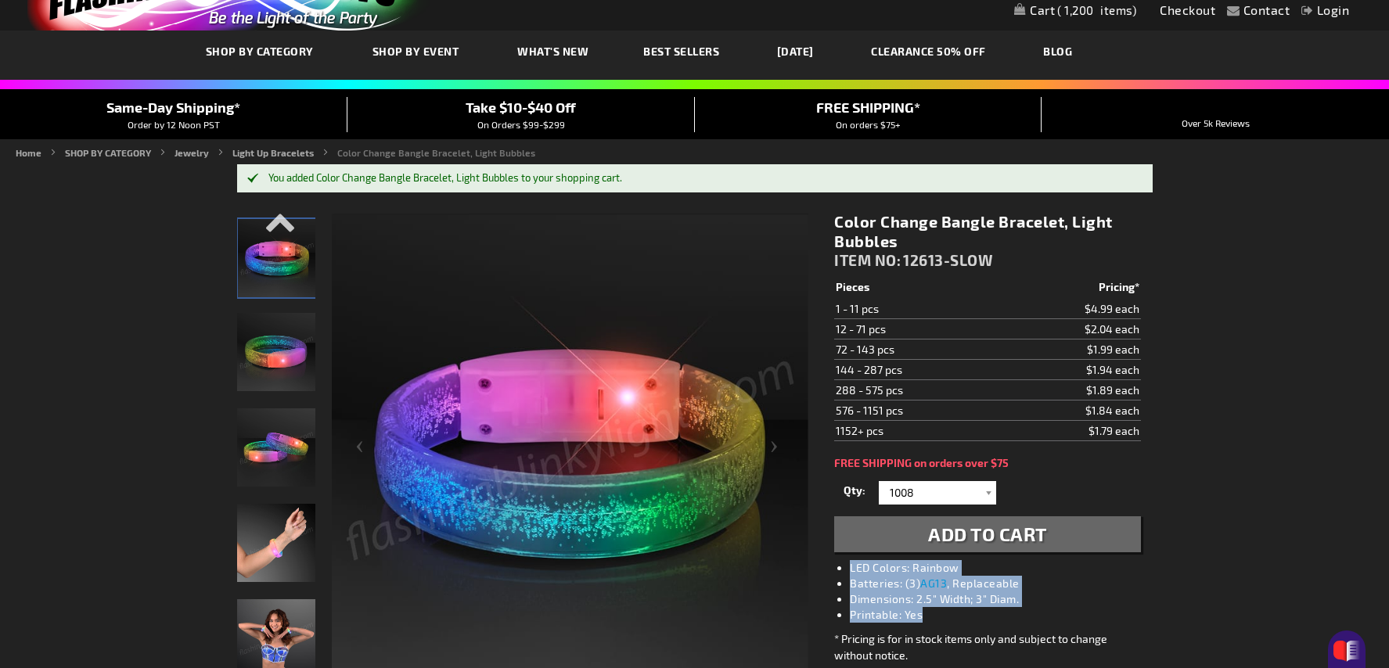
scroll to position [64, 0]
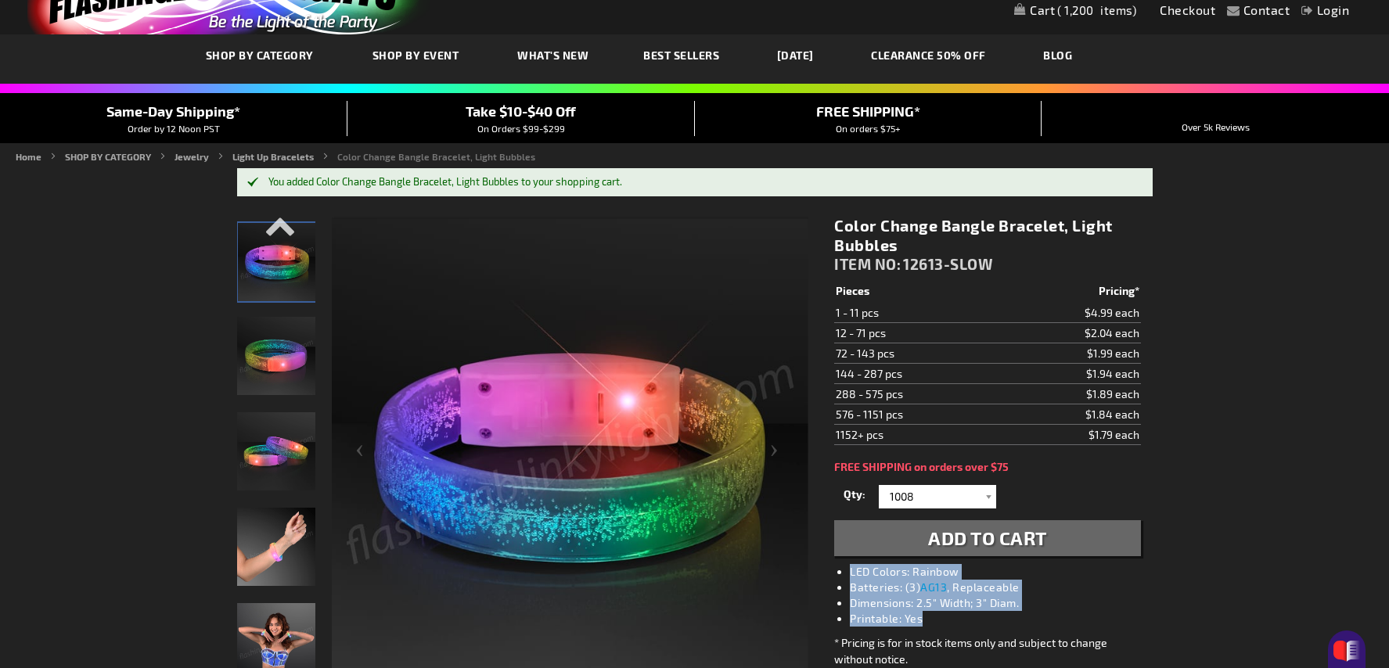
click at [1085, 15] on span "1,200" at bounding box center [1096, 10] width 79 height 14
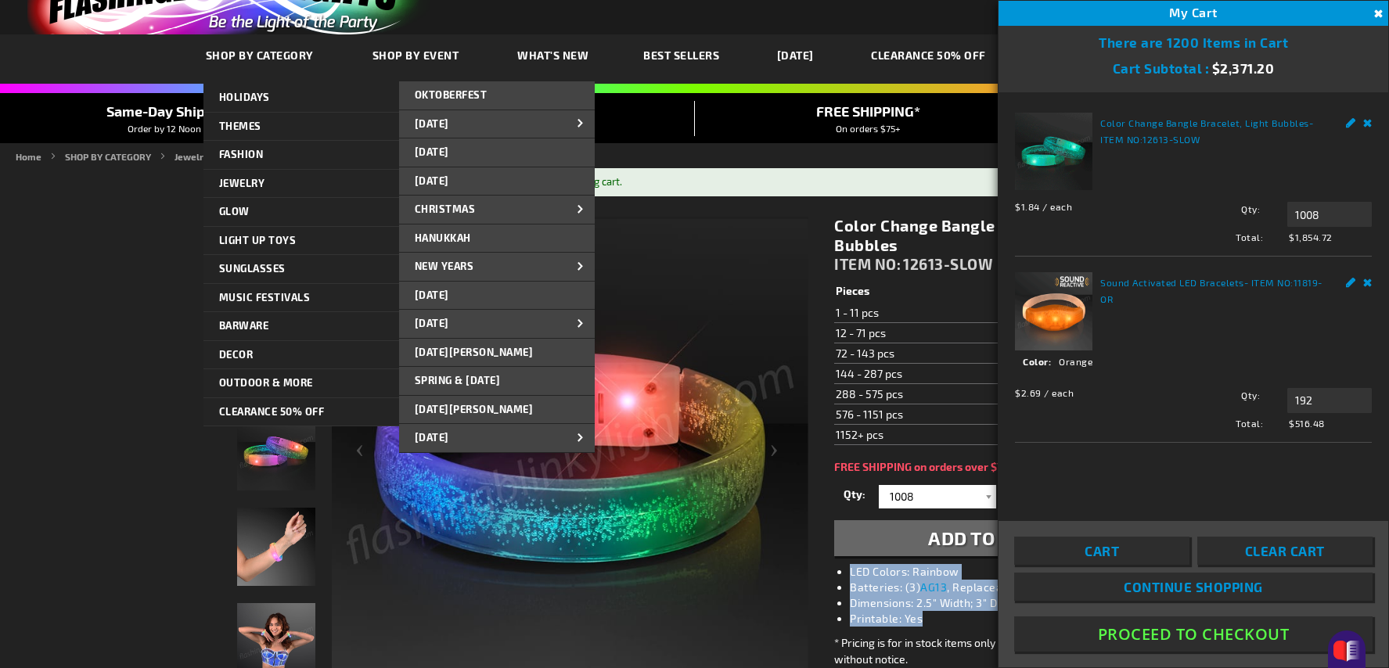
click at [279, 51] on span "SHOP BY CATEGORY" at bounding box center [260, 55] width 108 height 13
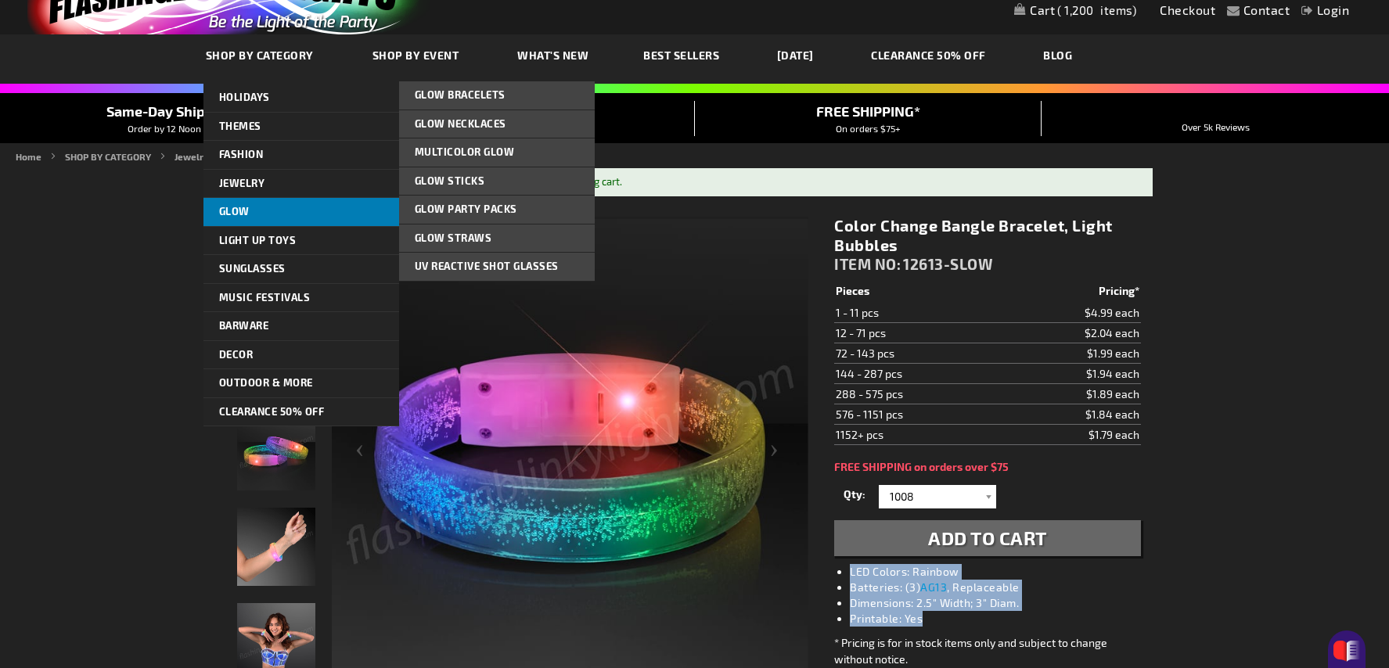
click at [238, 207] on span "Glow" at bounding box center [234, 211] width 31 height 13
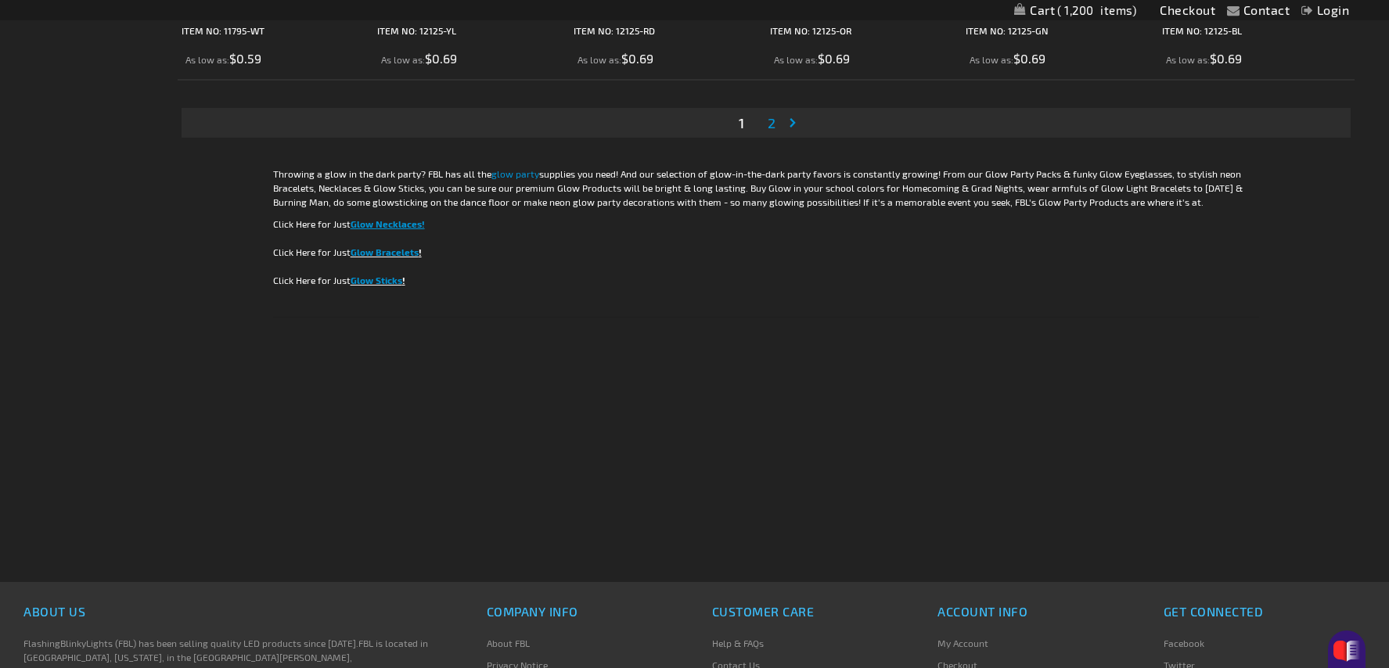
scroll to position [3331, 0]
click at [776, 122] on link "Page 2" at bounding box center [772, 121] width 14 height 23
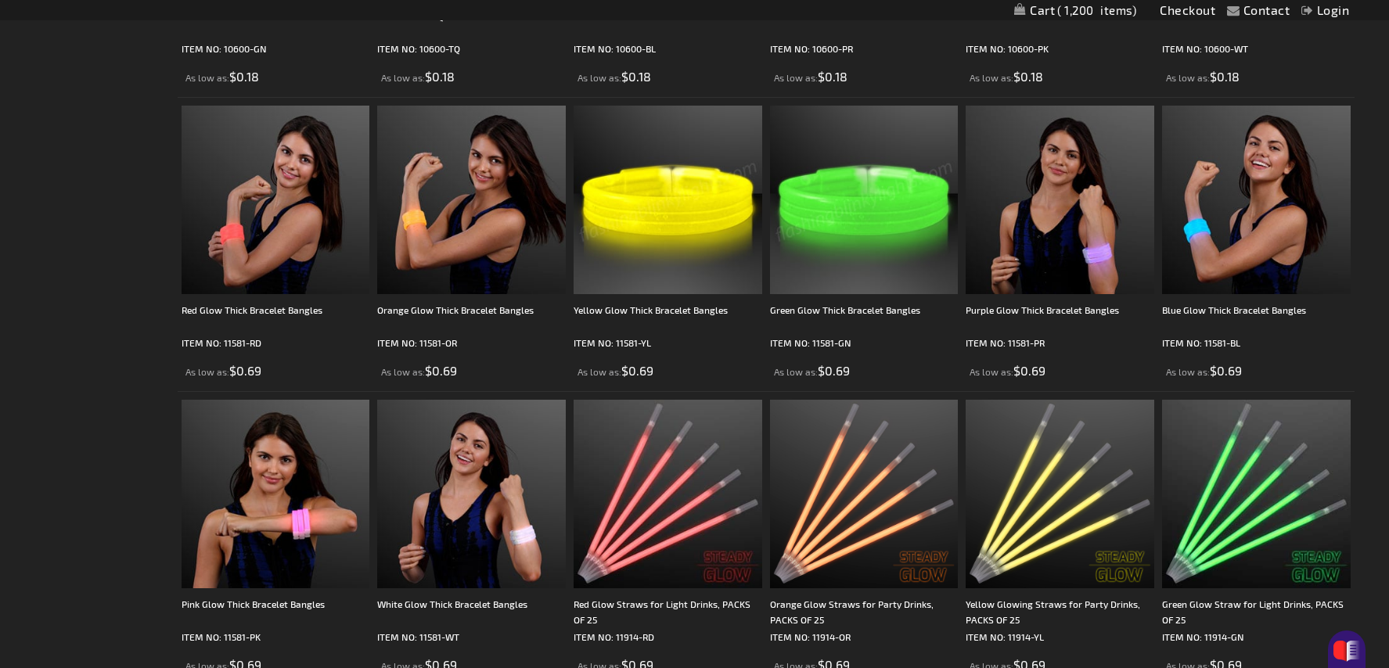
scroll to position [1876, 0]
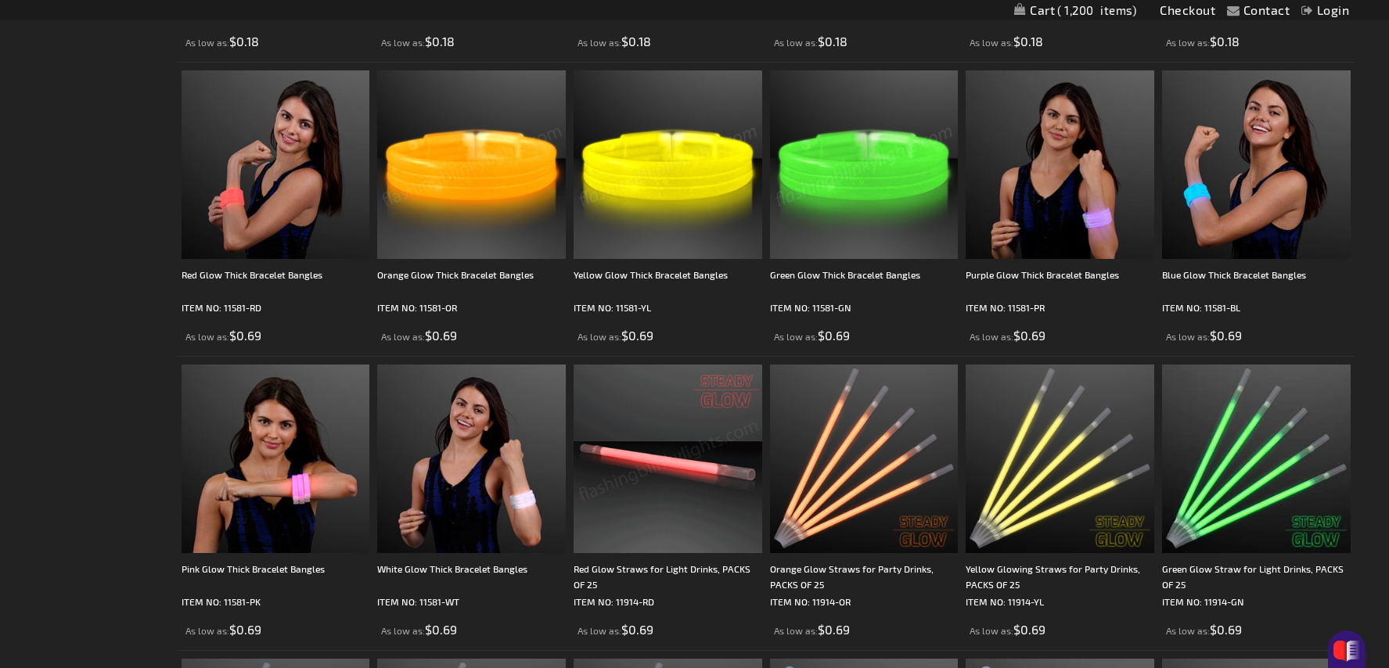
click at [463, 171] on img at bounding box center [471, 164] width 189 height 189
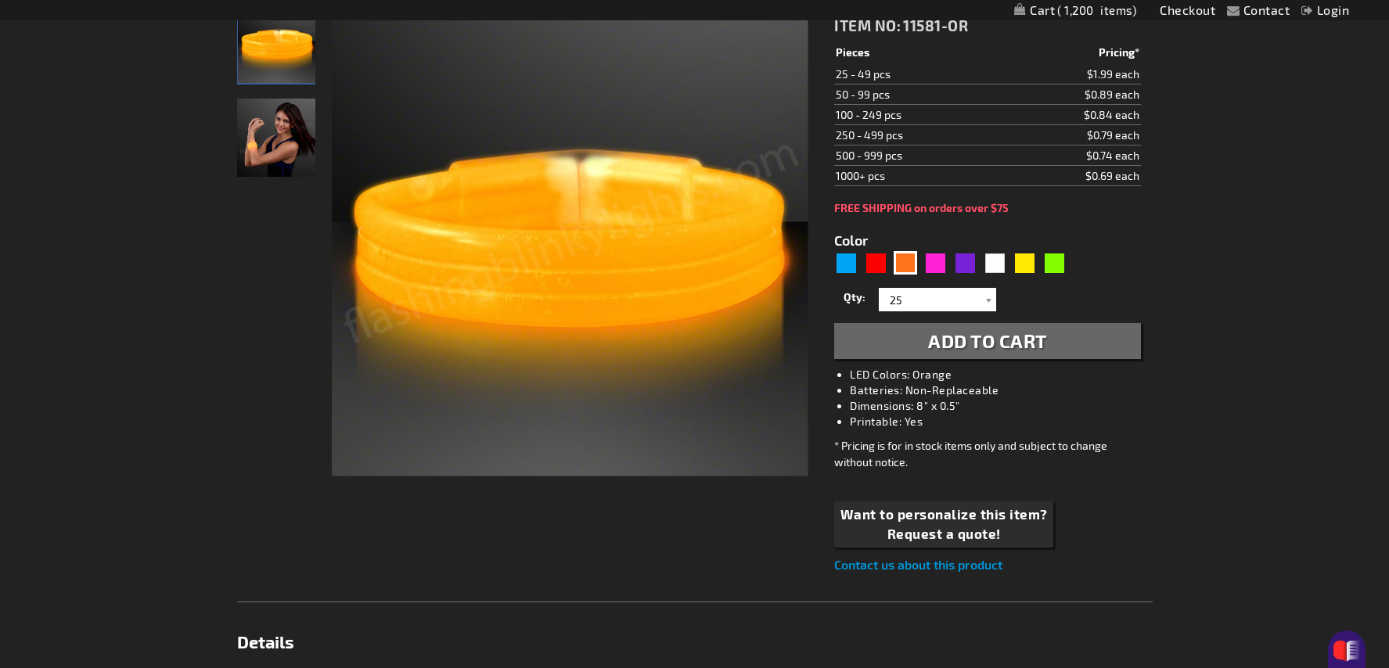
scroll to position [250, 0]
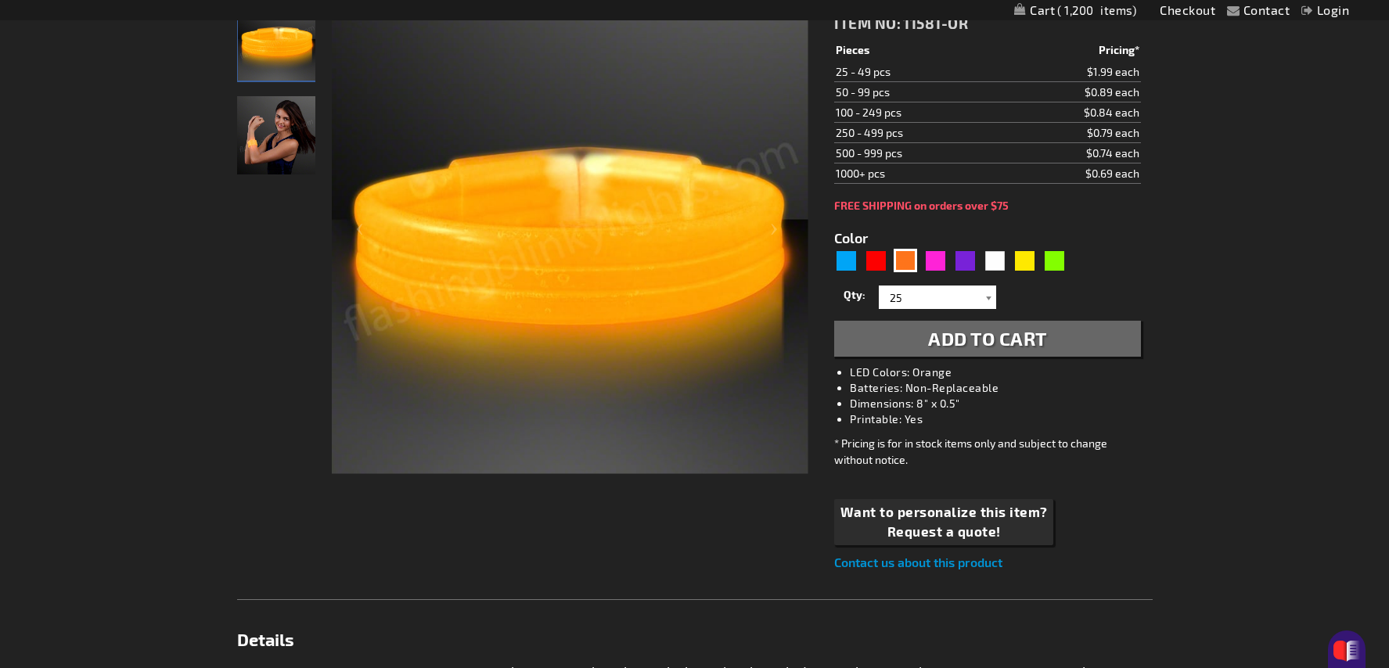
click at [989, 296] on div at bounding box center [989, 297] width 16 height 23
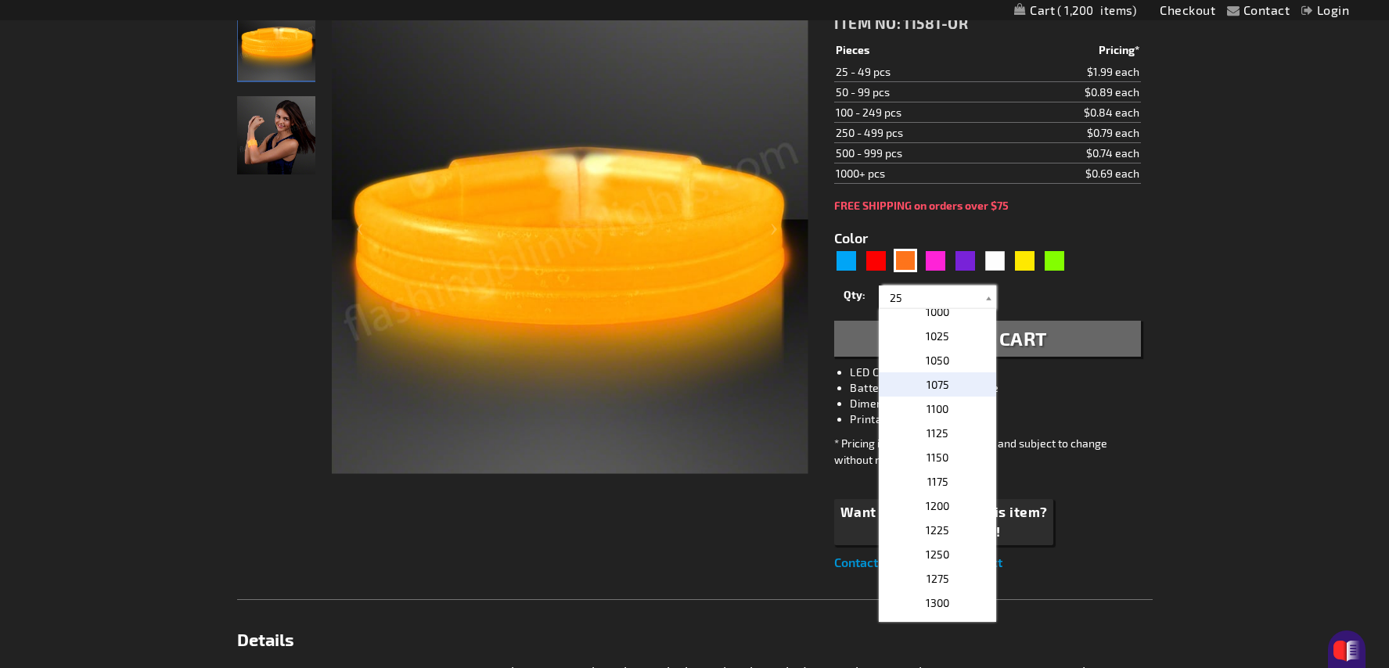
scroll to position [940, 0]
click at [941, 328] on span "1000" at bounding box center [937, 327] width 23 height 13
type input "1000"
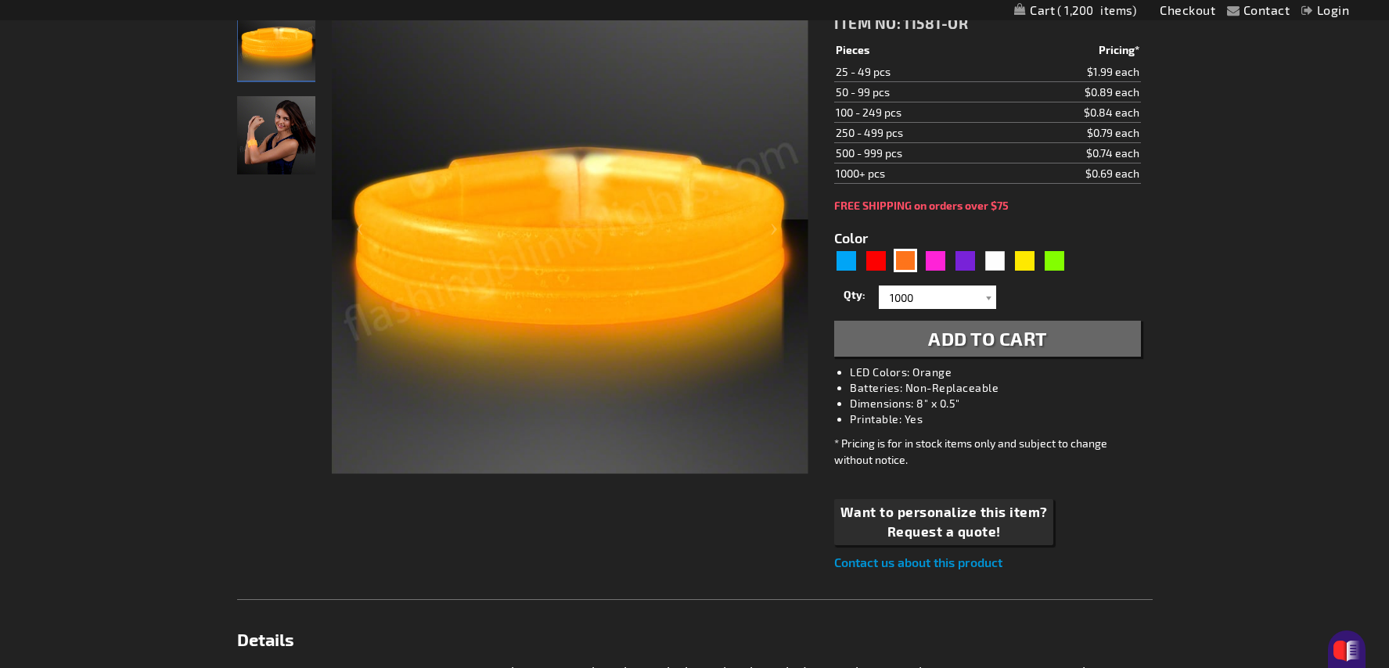
click at [953, 342] on span "Add to Cart" at bounding box center [987, 338] width 119 height 23
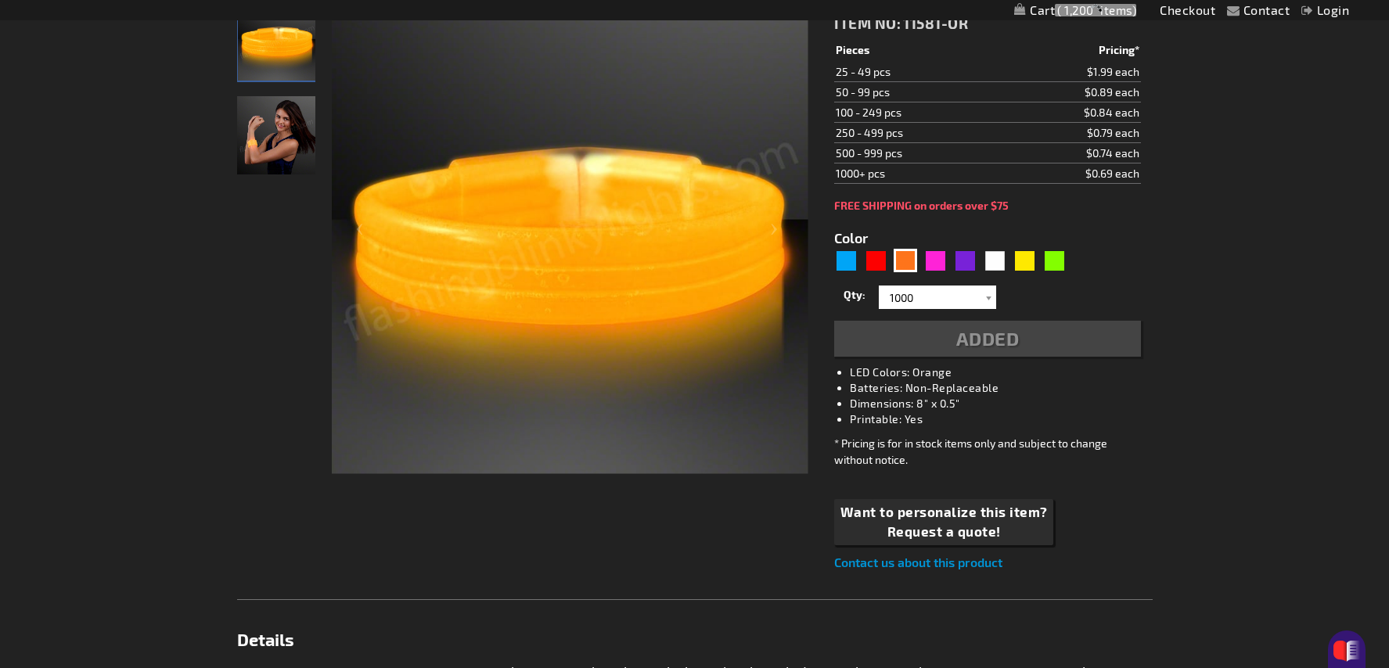
scroll to position [285, 0]
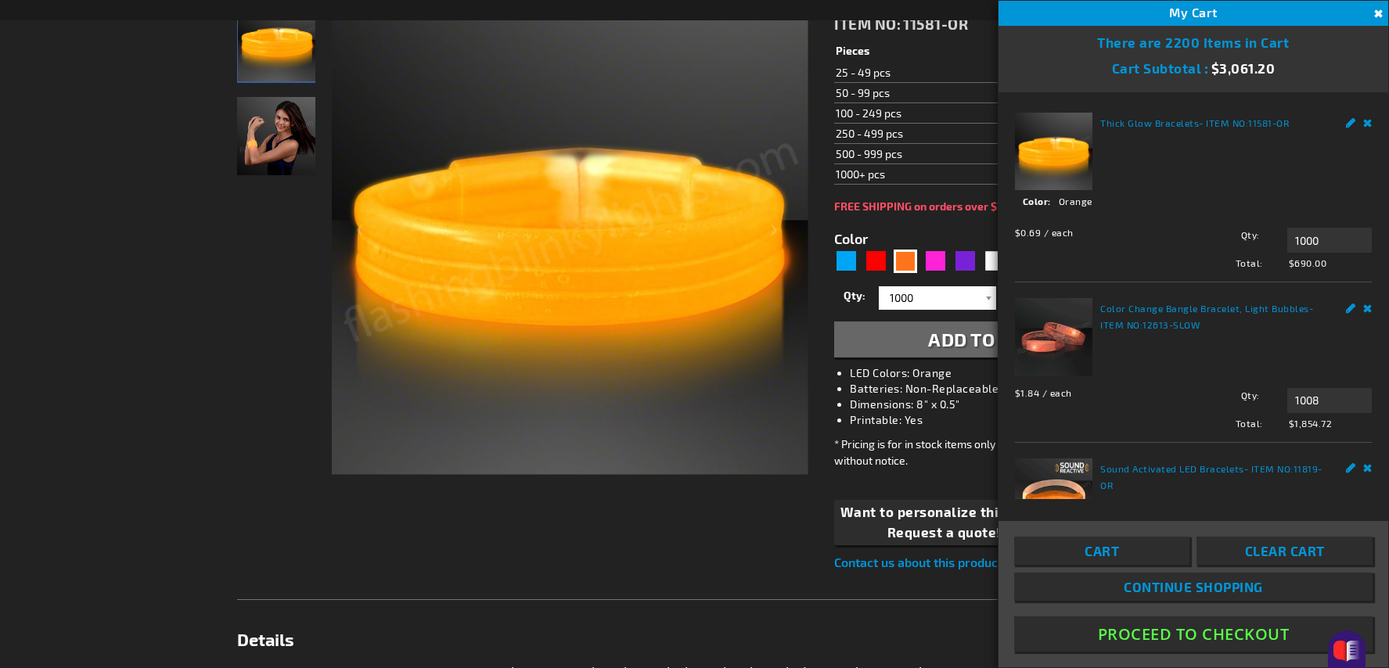
click at [162, 57] on div "Contact Compare Products Checkout Login Skip to Content My Cart 2,200 2,200 ite…" at bounding box center [694, 645] width 1389 height 1861
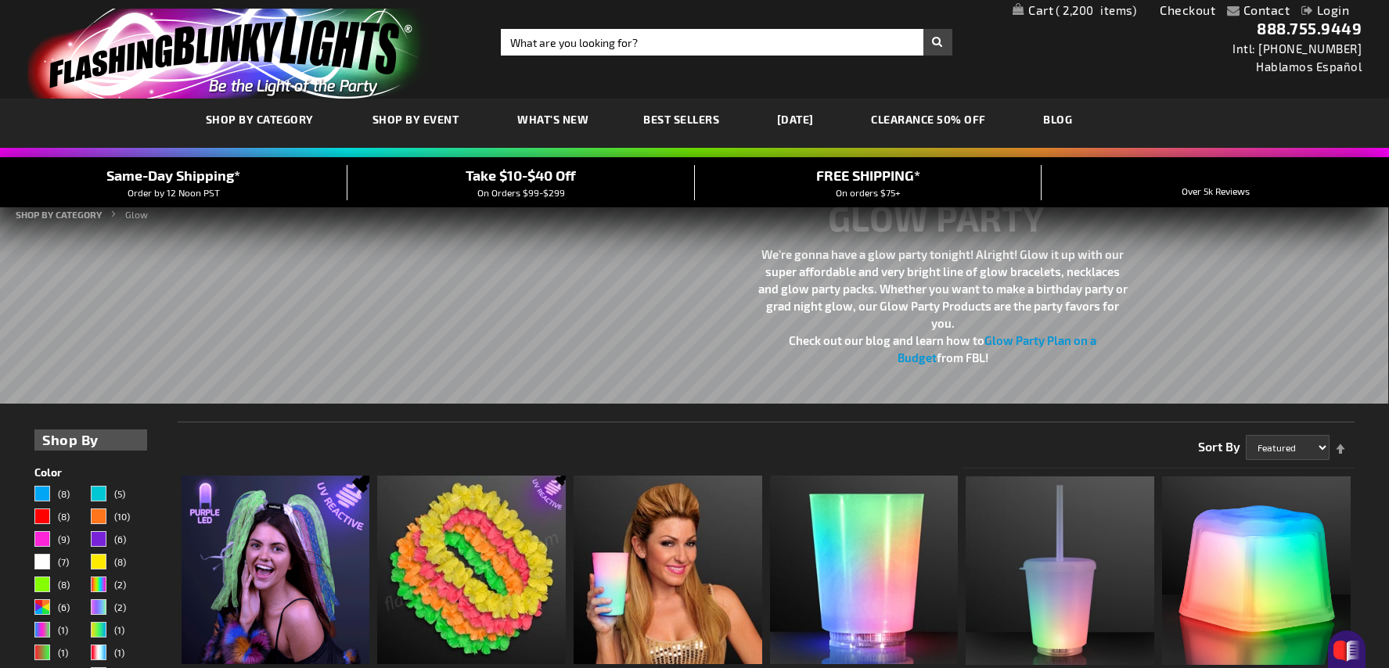
click at [1087, 7] on span "2,200" at bounding box center [1096, 10] width 81 height 14
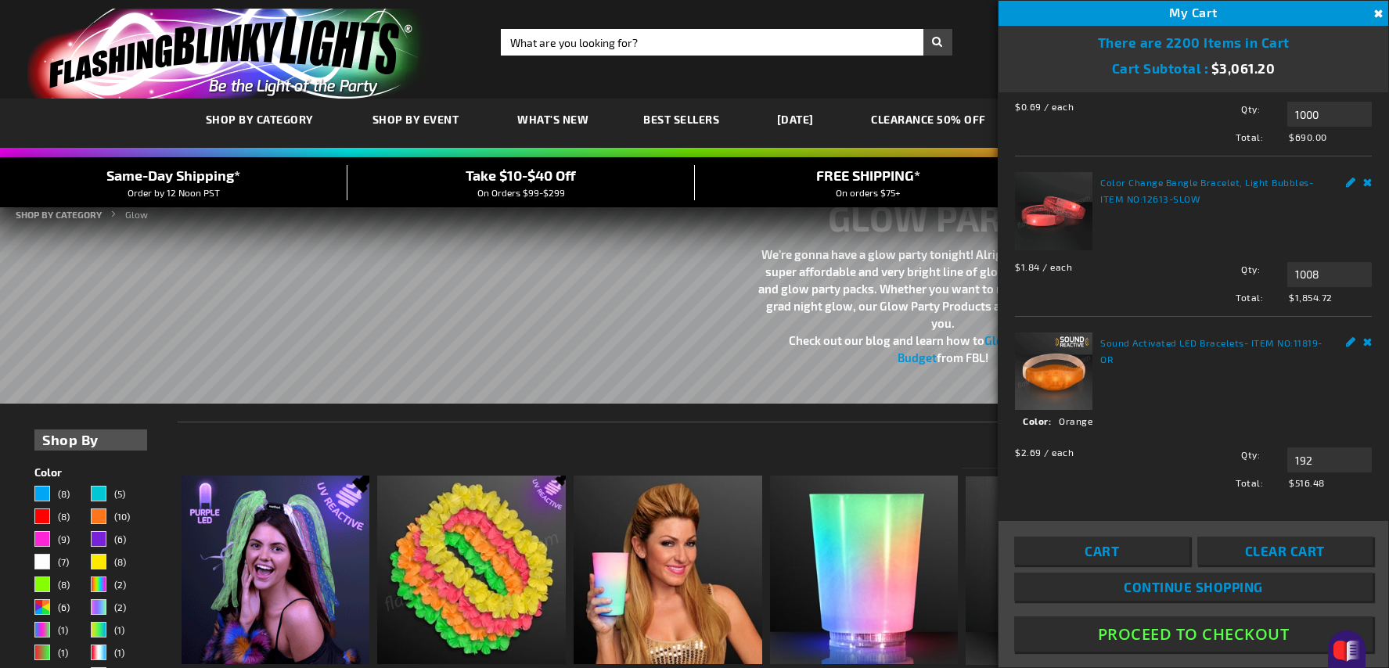
scroll to position [127, 0]
click at [1181, 186] on link "Color Change Bangle Bracelet, Light Bubbles" at bounding box center [1205, 181] width 209 height 11
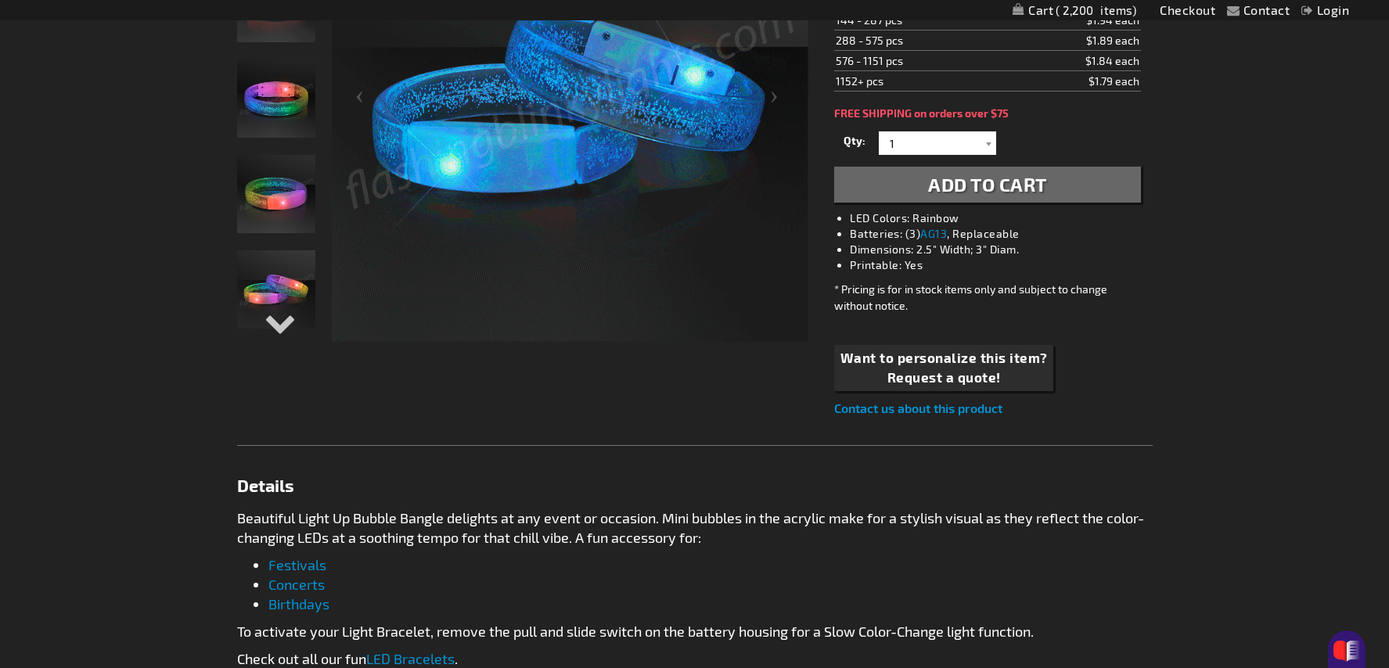
scroll to position [365, 0]
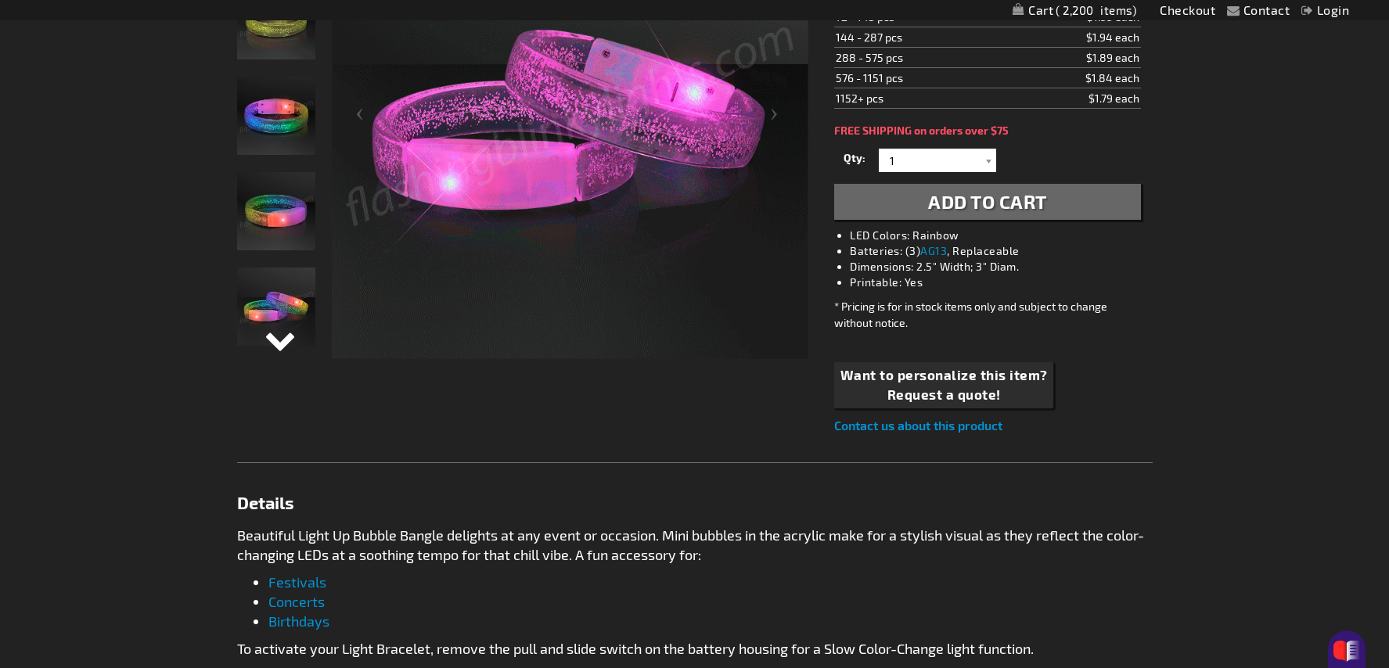
click at [271, 340] on div "Next" at bounding box center [276, 353] width 23 height 34
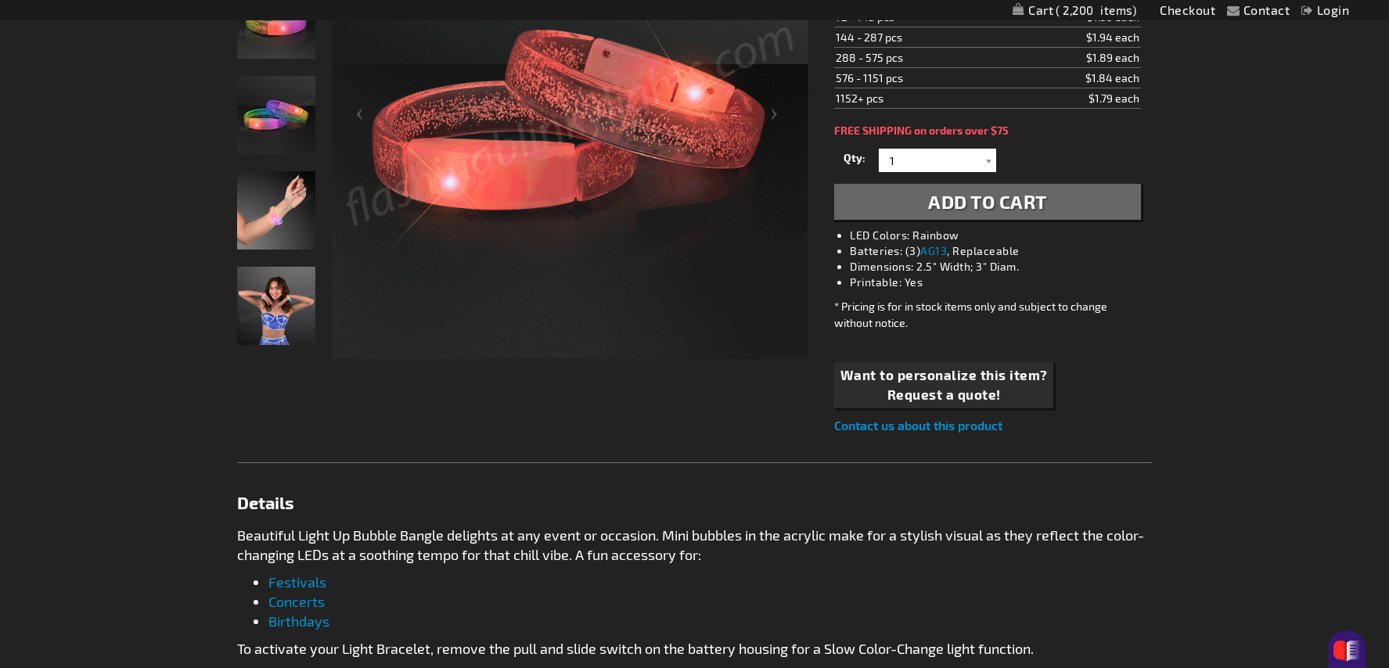
click at [277, 226] on img "Hand model wearing Color Change Bangle Bracelet, Light Bubbles" at bounding box center [276, 210] width 78 height 78
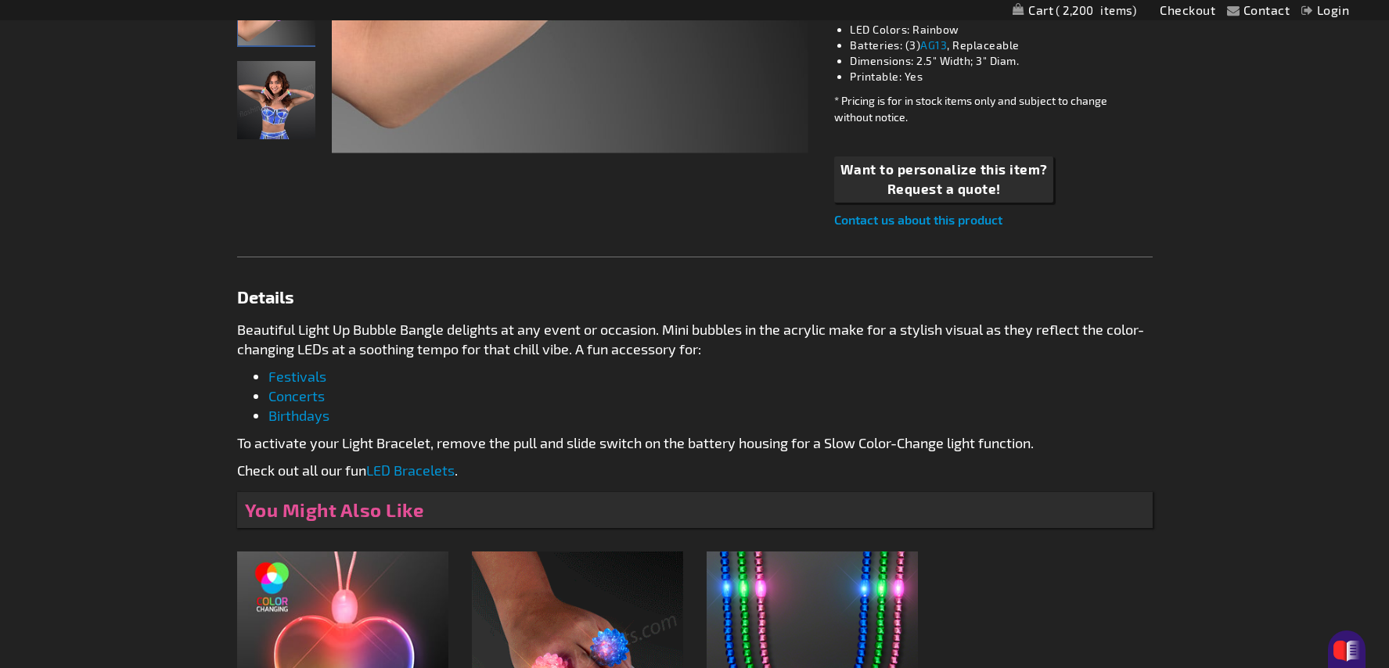
scroll to position [596, 0]
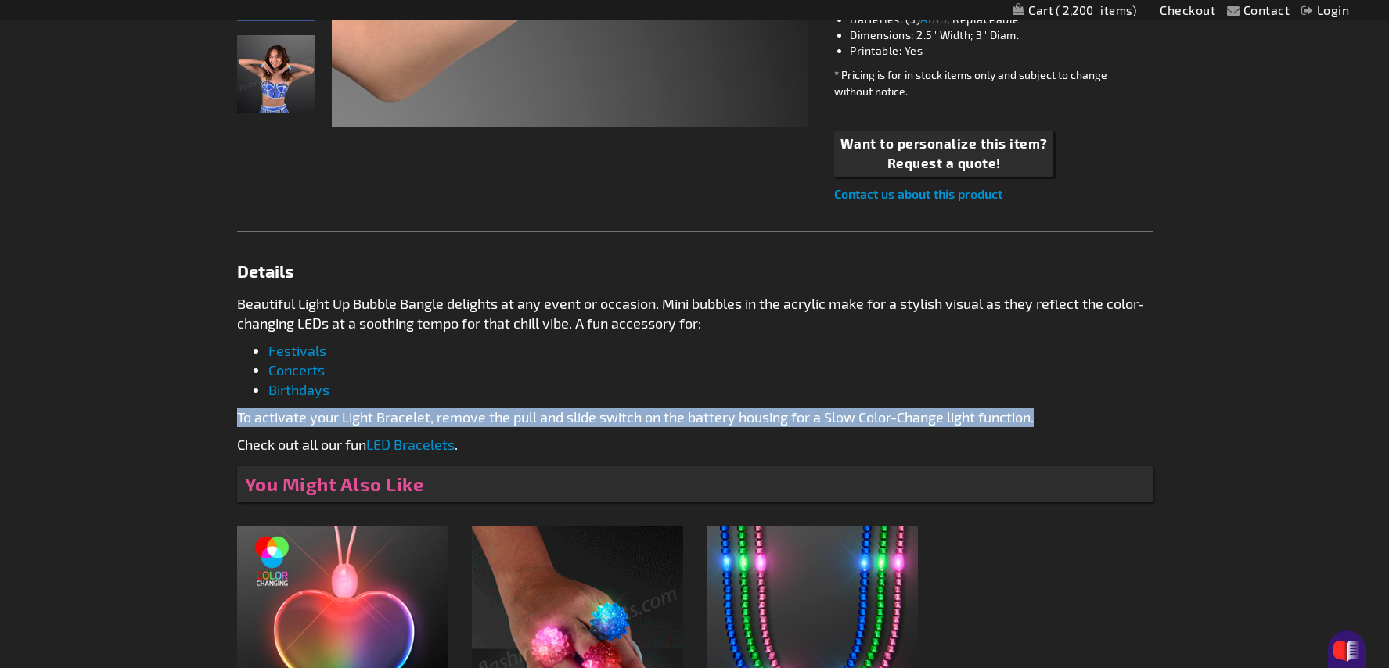
drag, startPoint x: 1043, startPoint y: 418, endPoint x: 232, endPoint y: 423, distance: 810.9
click at [232, 423] on main "Checkout as a new customer Creating an account has many benefits: See order and…" at bounding box center [694, 245] width 939 height 1219
copy p "To activate your Light Bracelet, remove the pull and slide switch on the batter…"
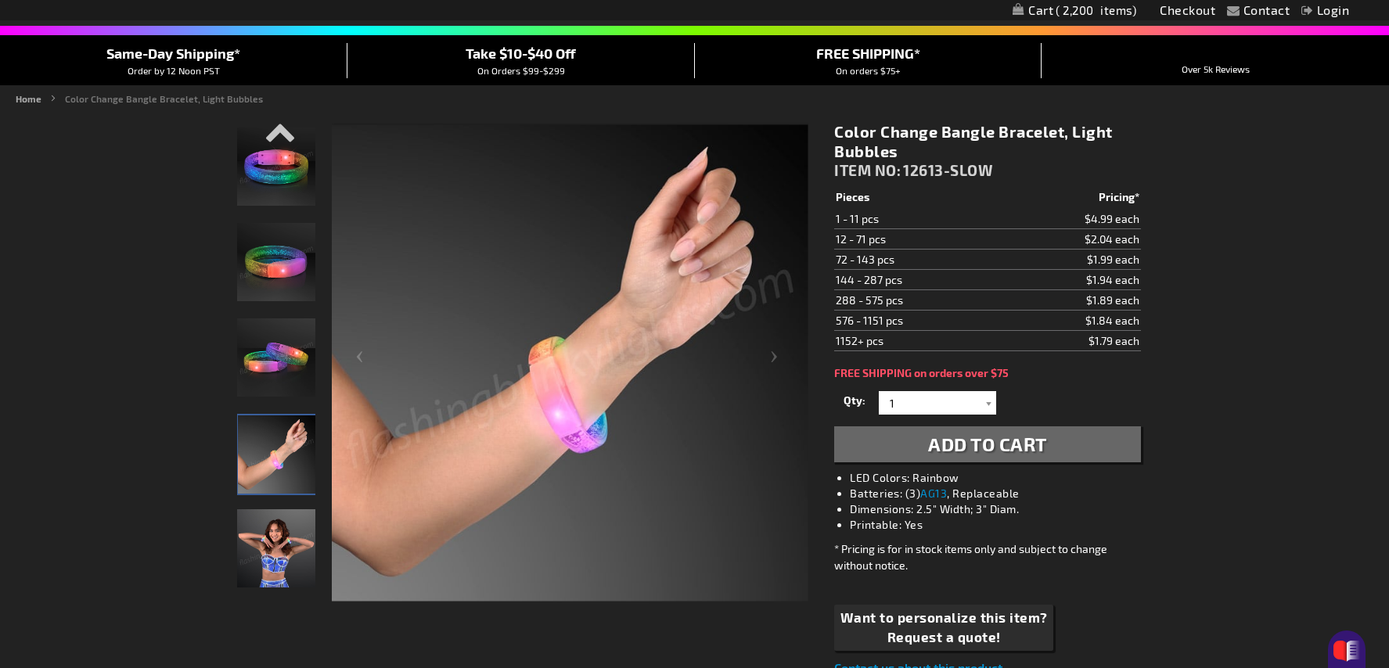
scroll to position [0, 0]
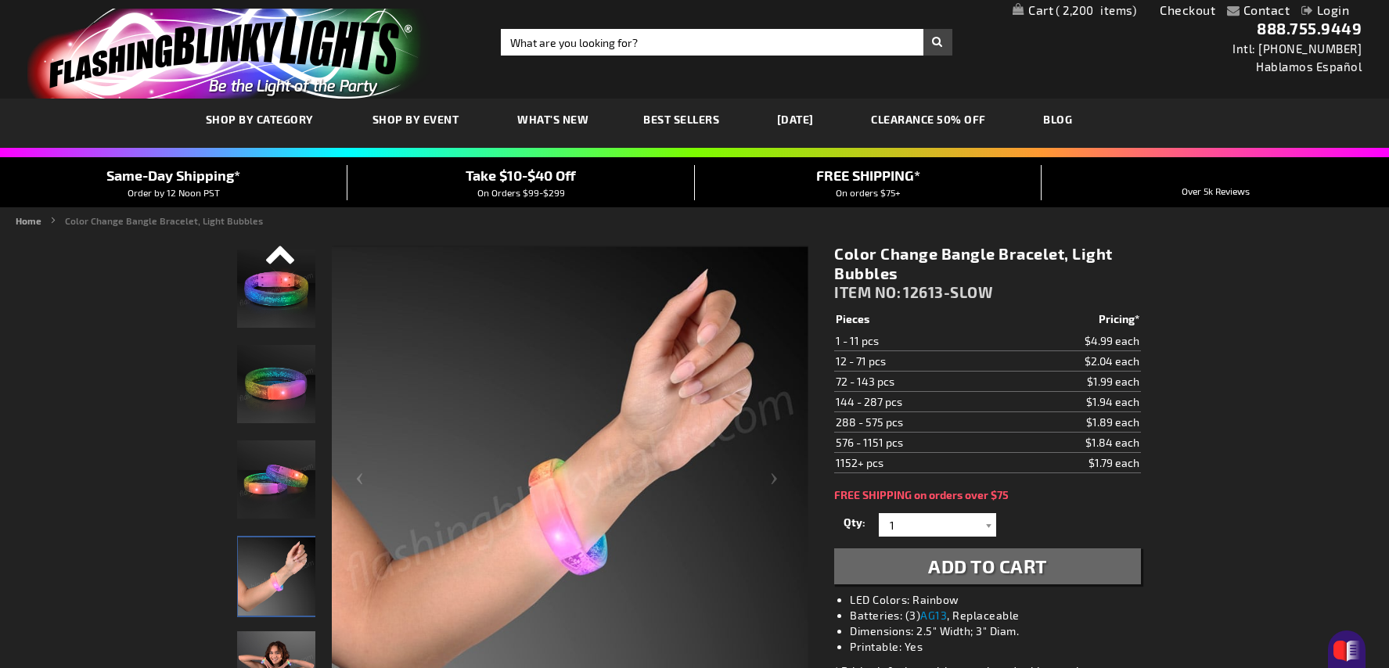
click at [274, 250] on div "Previous" at bounding box center [276, 262] width 23 height 34
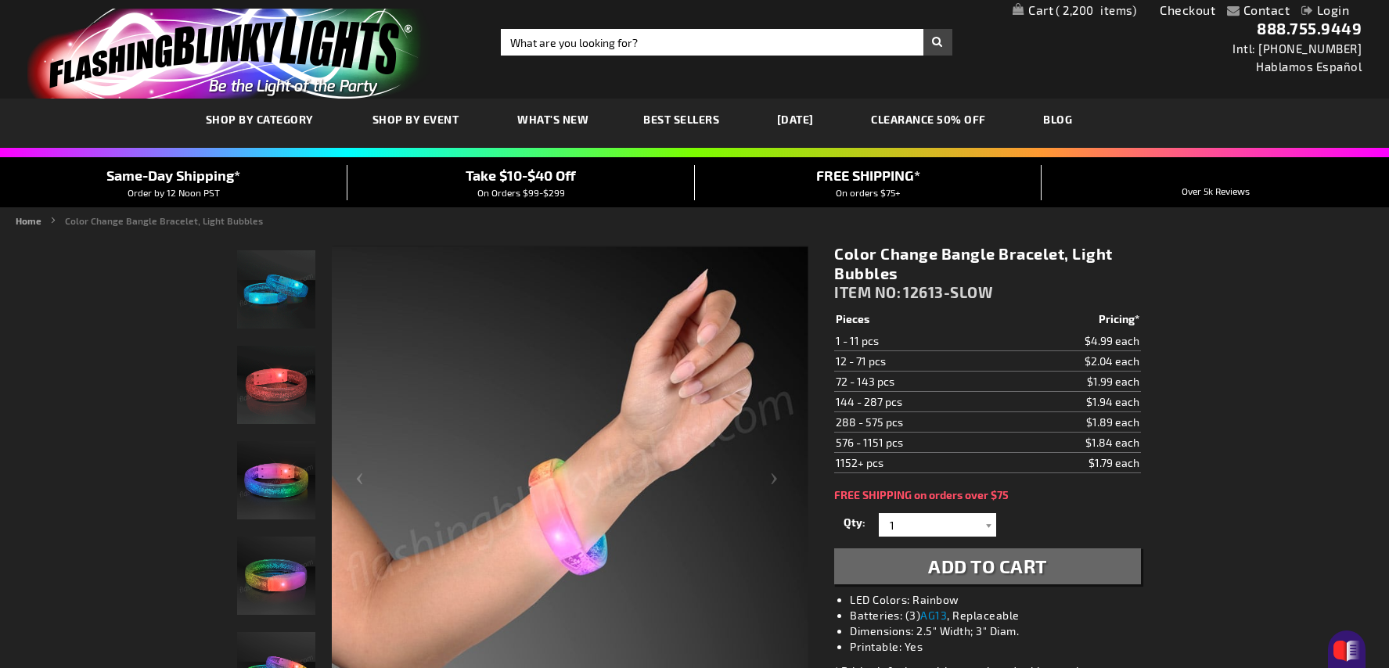
click at [274, 250] on img "Color Change Bangle Bracelet, Light Bubbles" at bounding box center [276, 289] width 78 height 78
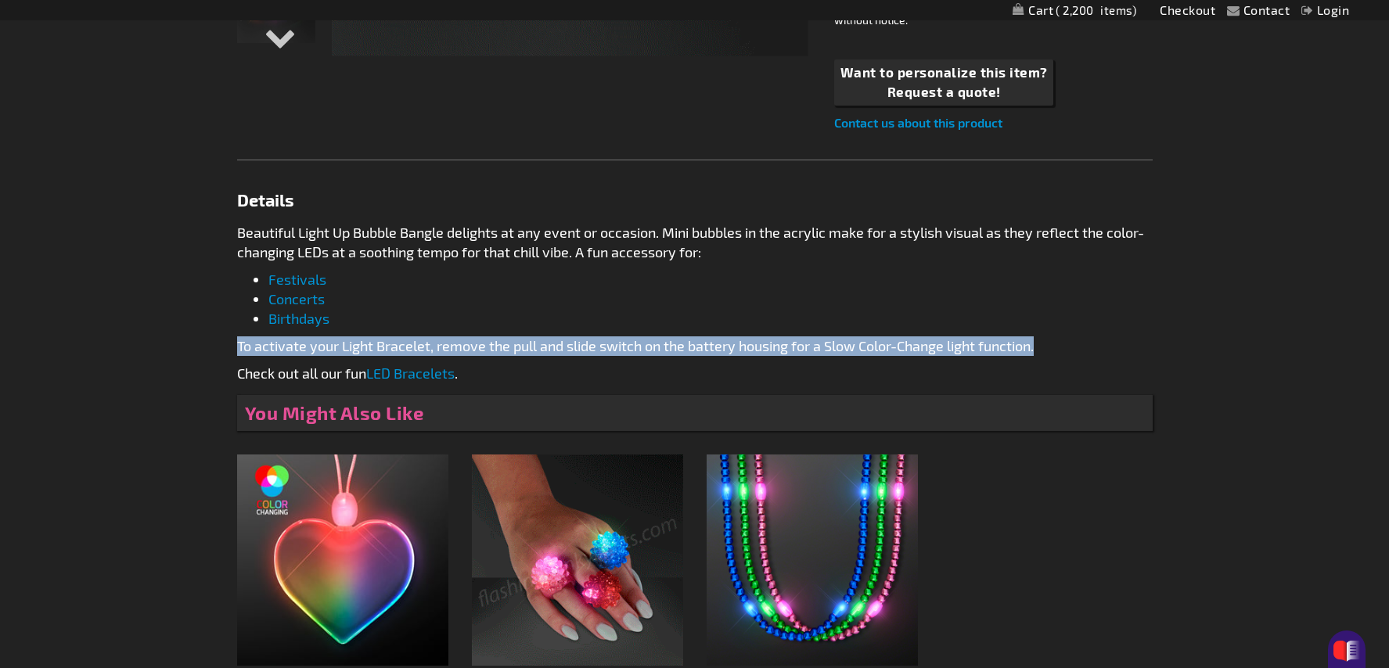
scroll to position [668, 0]
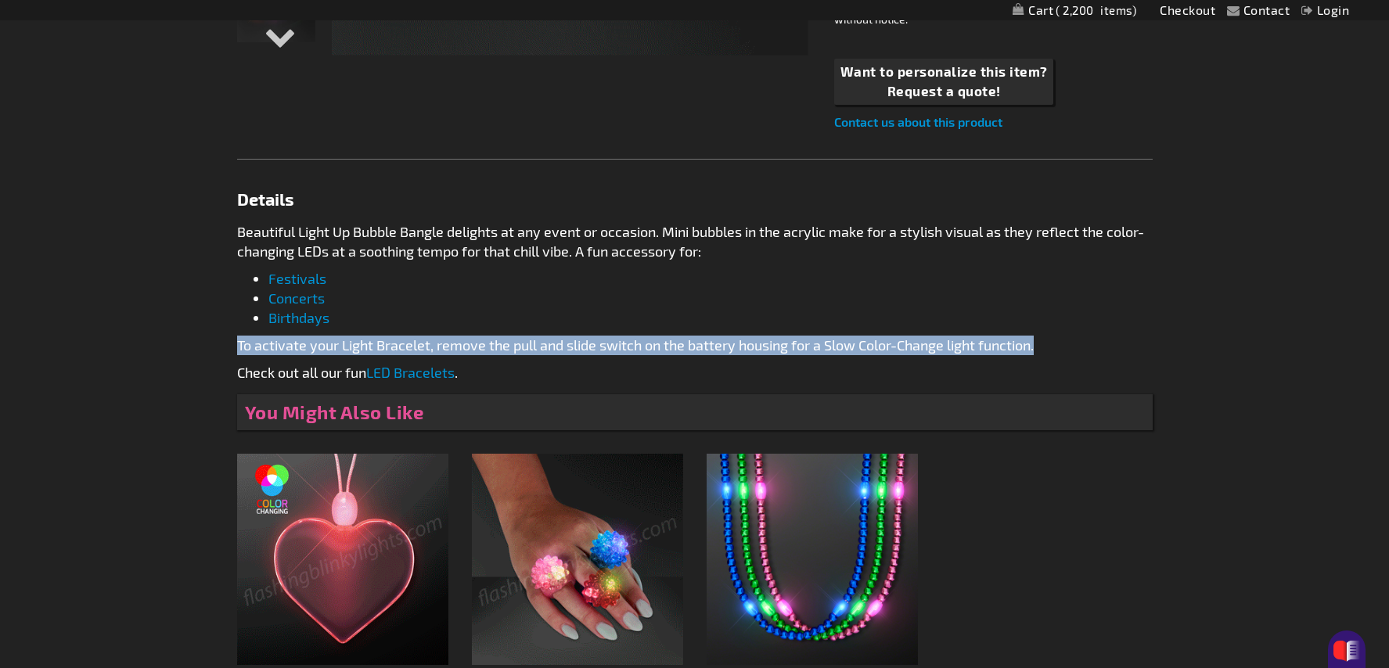
click at [415, 369] on link "LED Bracelets" at bounding box center [410, 372] width 88 height 17
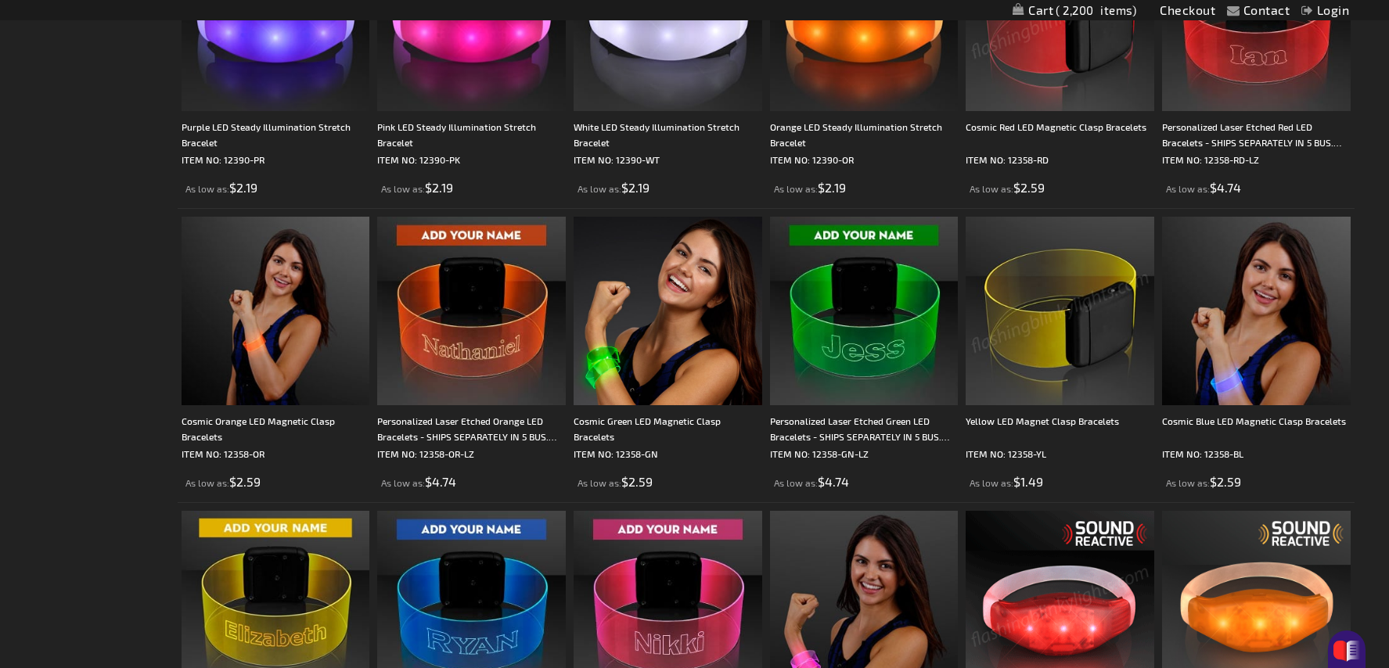
scroll to position [1819, 0]
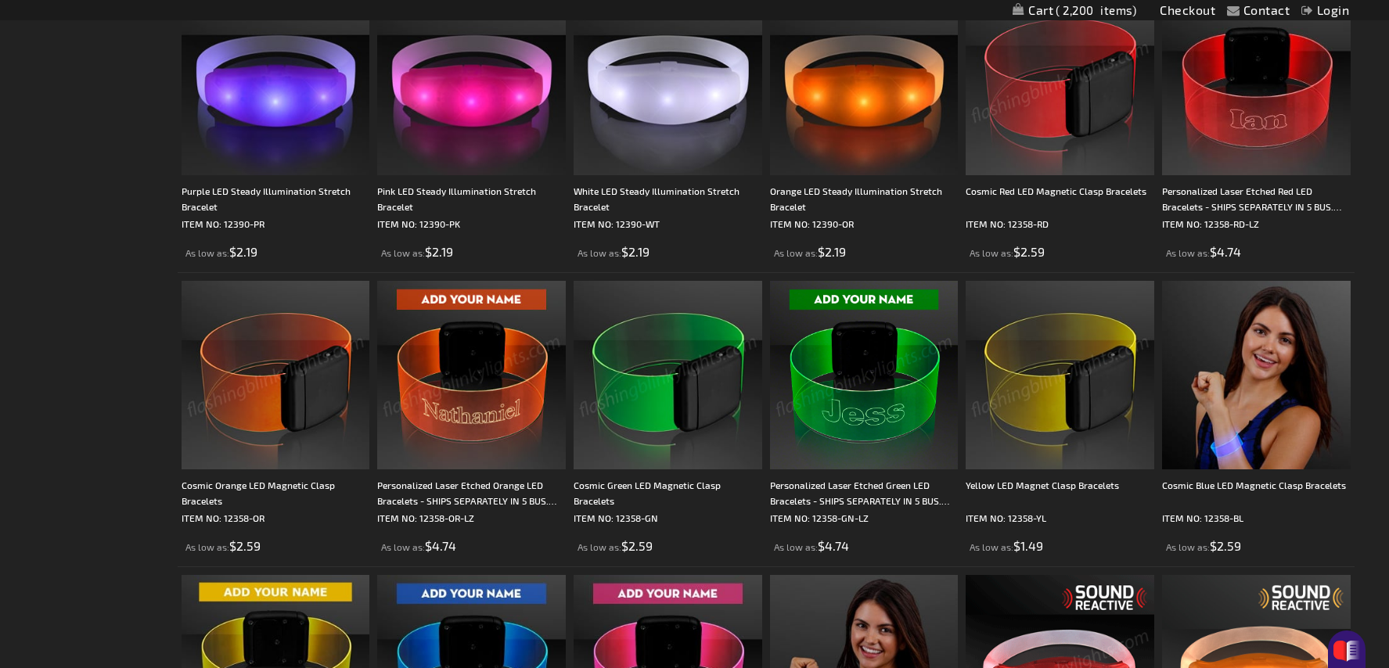
click at [296, 381] on img at bounding box center [276, 375] width 189 height 189
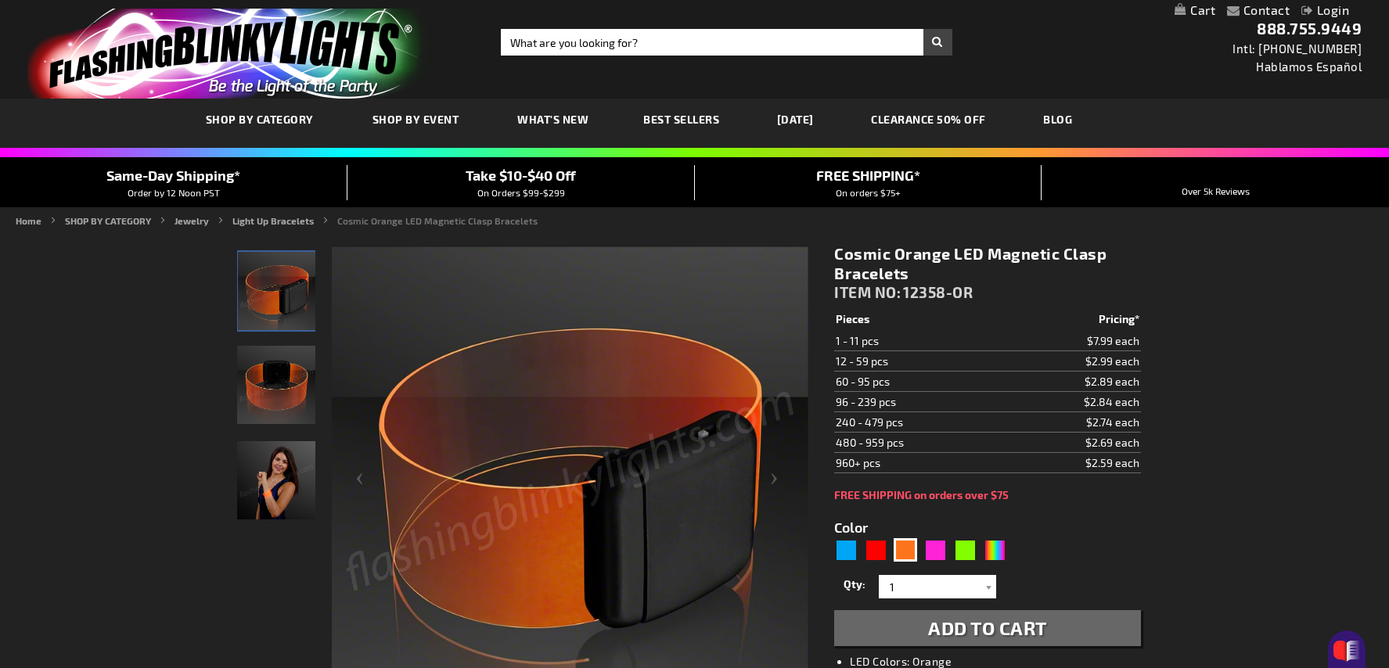
click at [278, 494] on img "Female displaying Orange Light Up Cosmic LED Bracelet" at bounding box center [276, 480] width 78 height 78
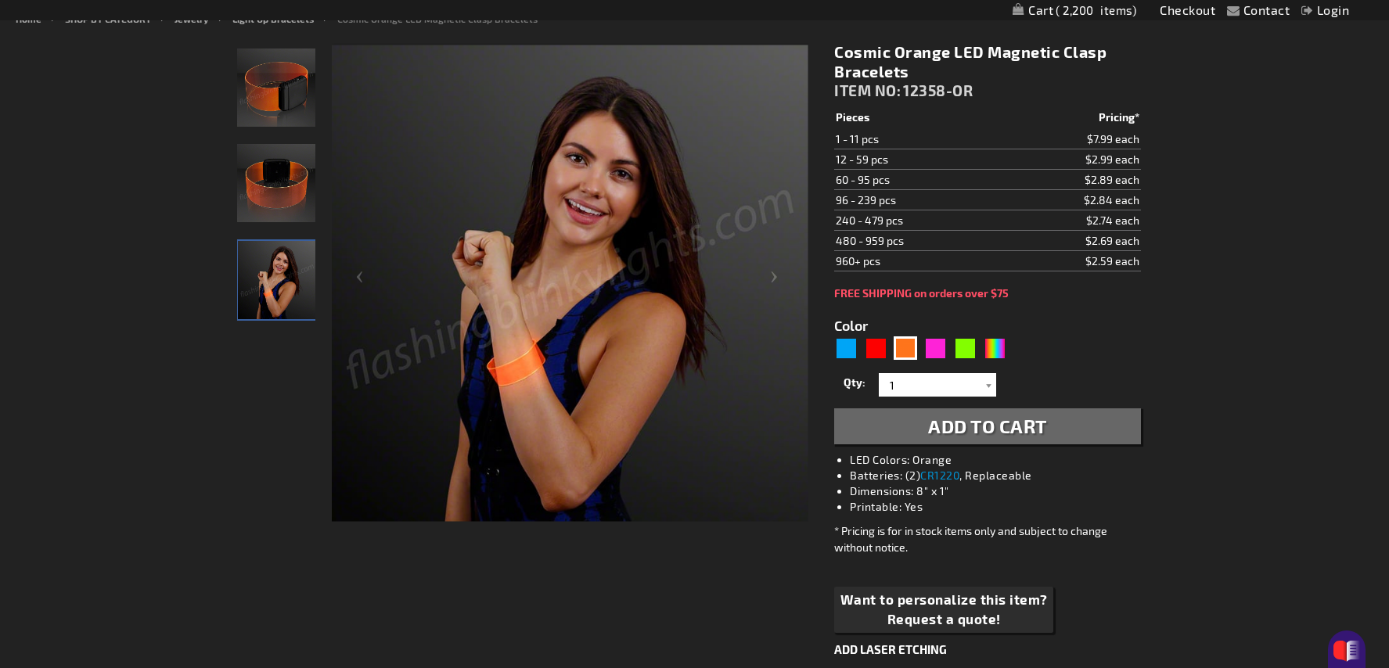
scroll to position [197, 0]
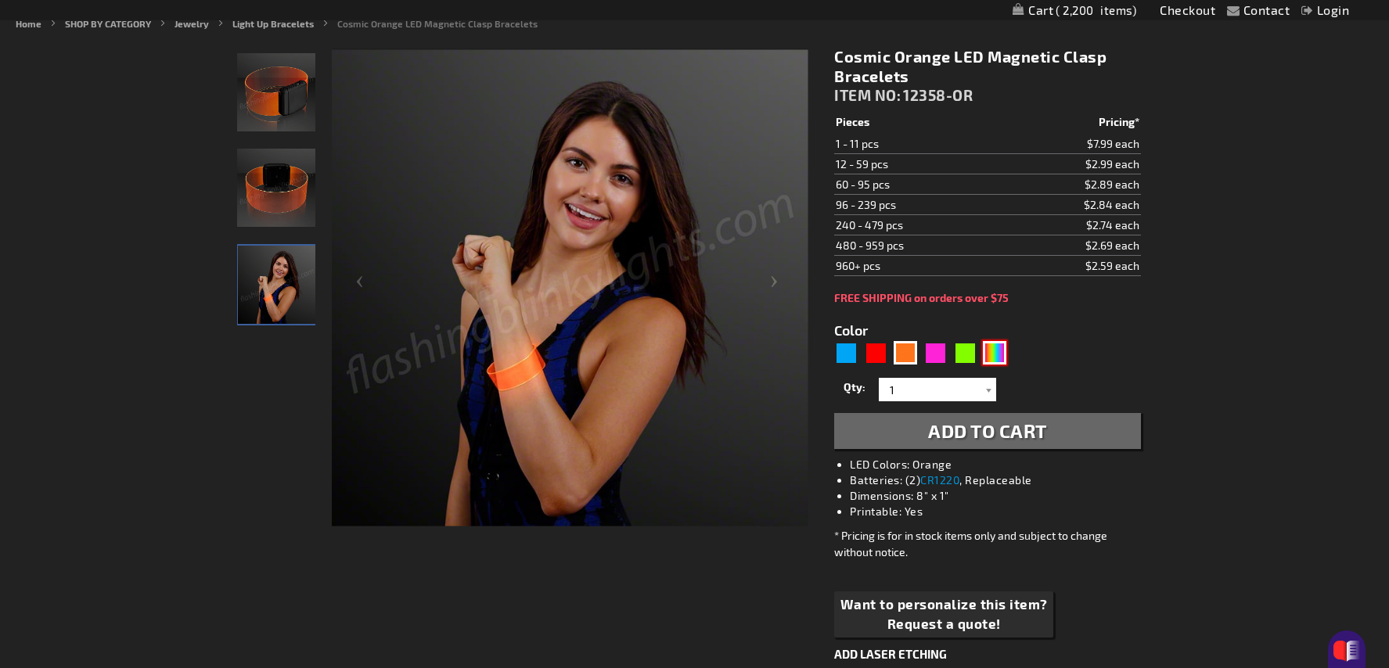
click at [1000, 354] on div "Multicolor" at bounding box center [994, 352] width 23 height 23
type input "5659"
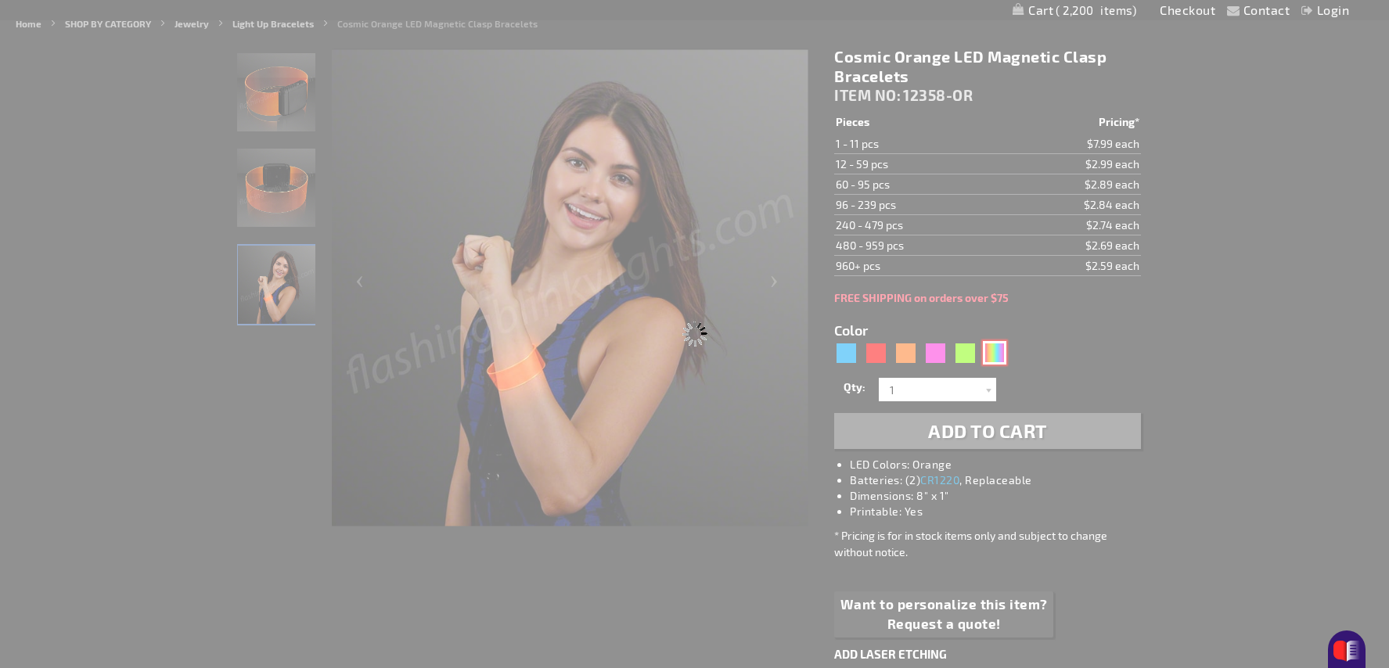
type input "12358-MLT"
type input "Customize - Cosmic Color Change LED Magnetic Clasp Bracelets - ITEM NO: 12358-M…"
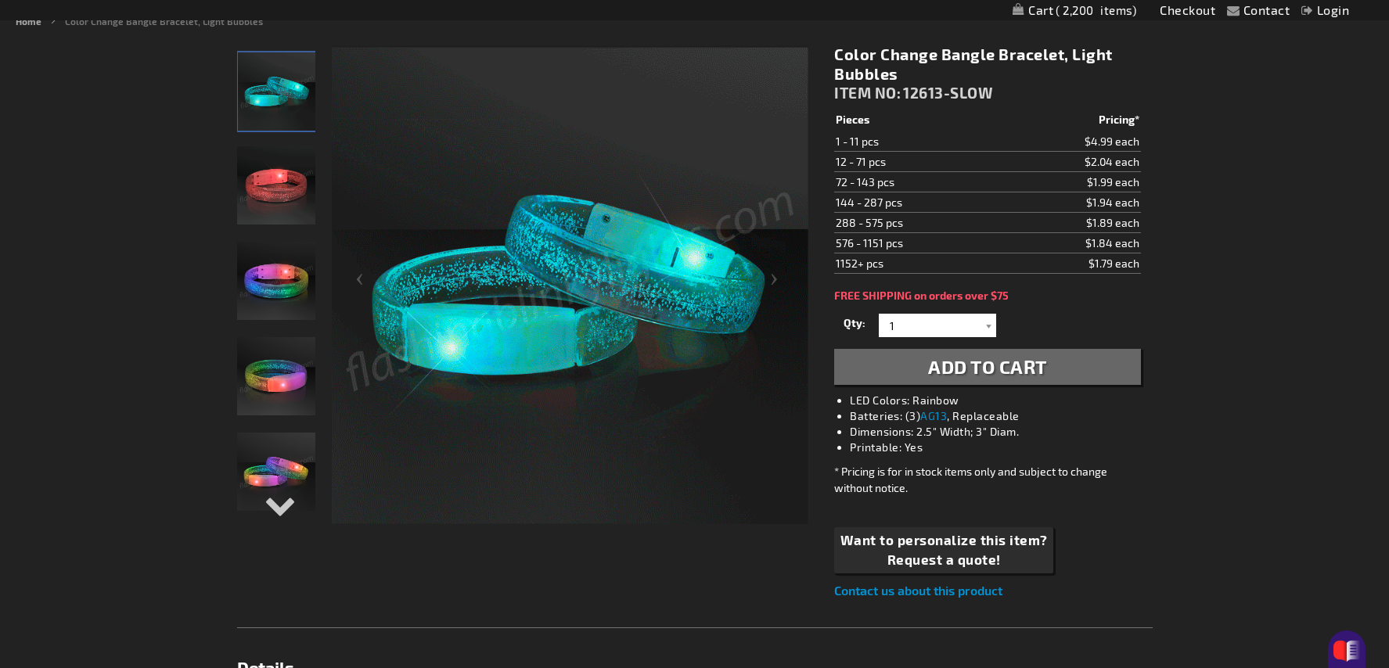
scroll to position [195, 0]
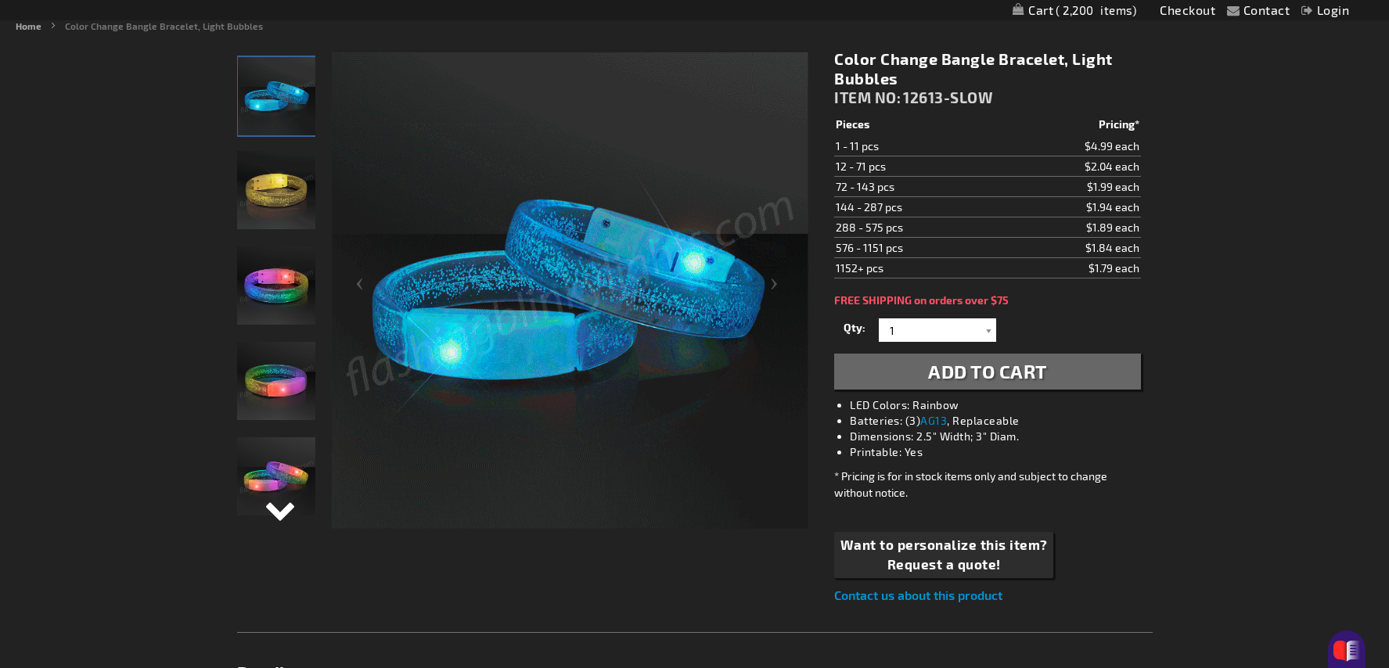
click at [278, 515] on div "Next" at bounding box center [276, 523] width 23 height 34
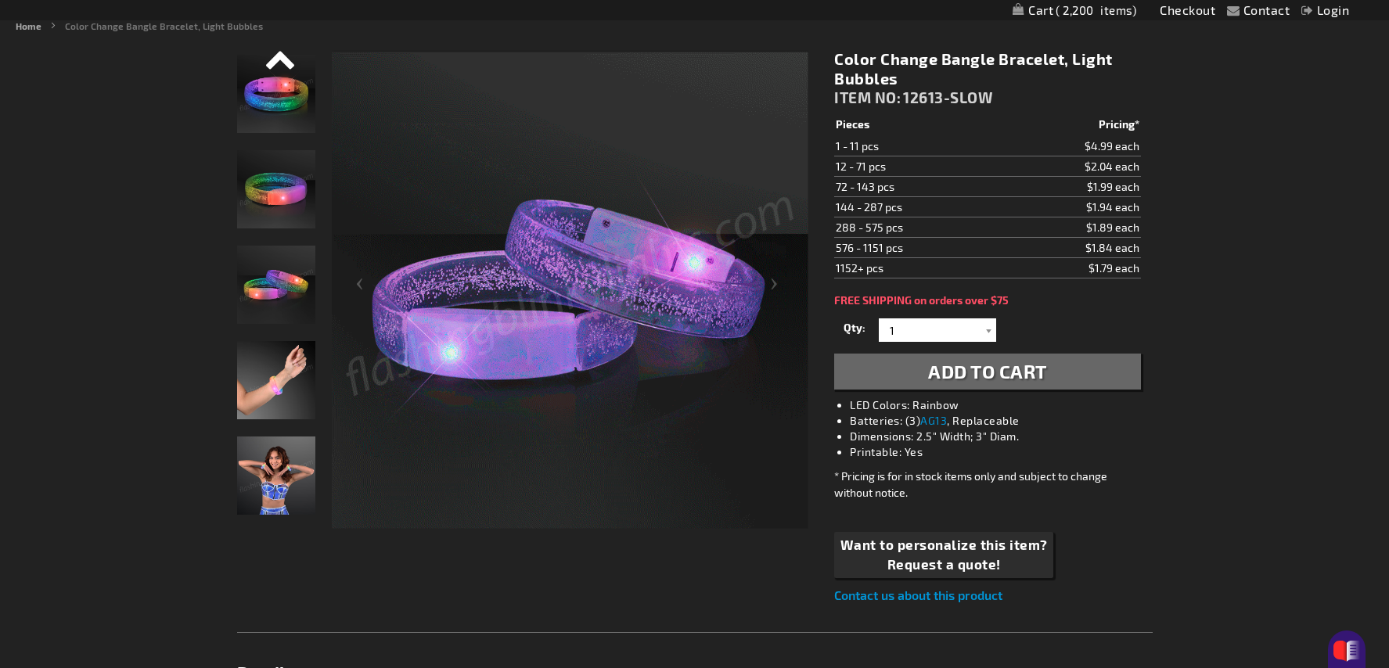
click at [282, 66] on div "Previous" at bounding box center [276, 67] width 23 height 34
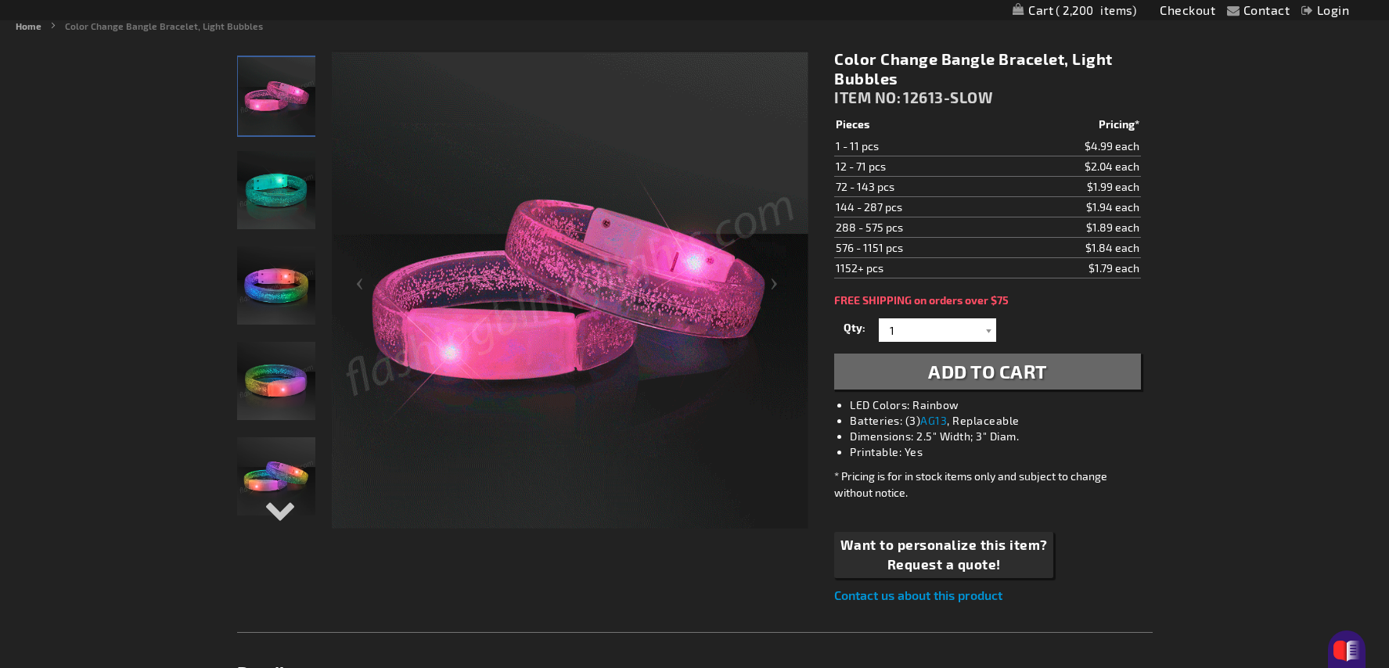
click at [282, 66] on img "Color Change Bangle Bracelet, Light Bubbles" at bounding box center [277, 96] width 78 height 78
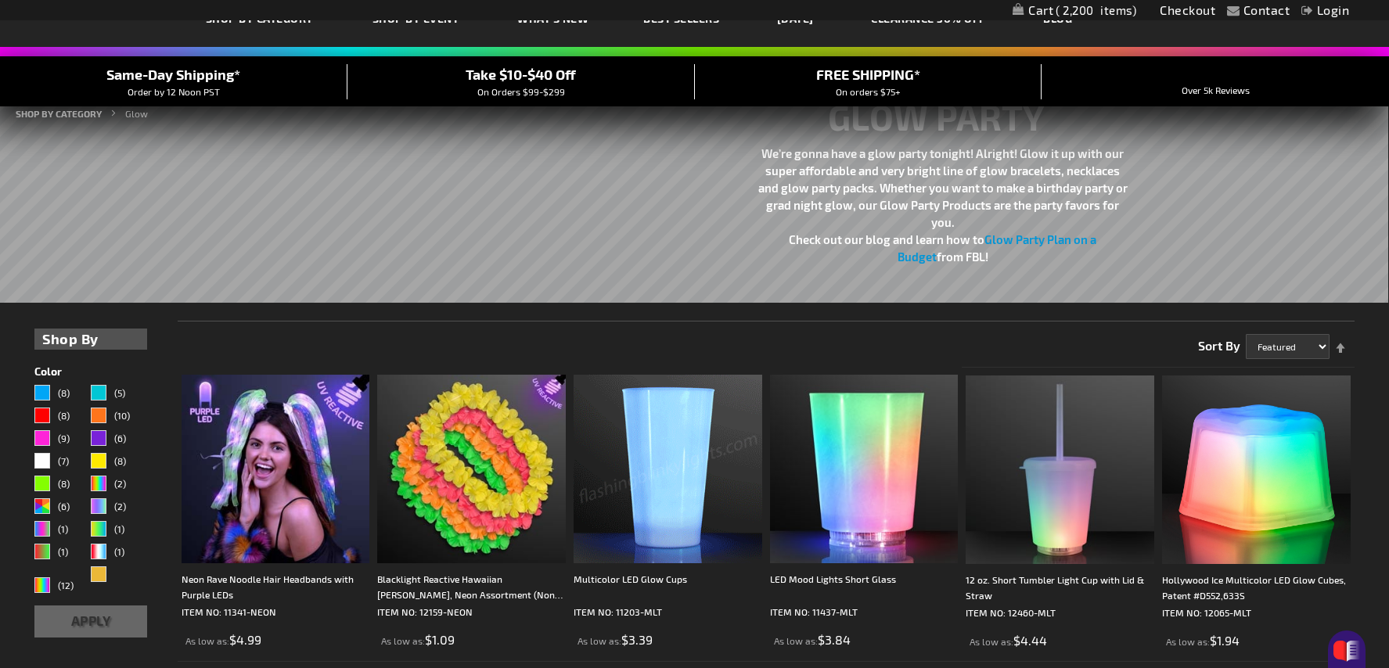
scroll to position [58, 0]
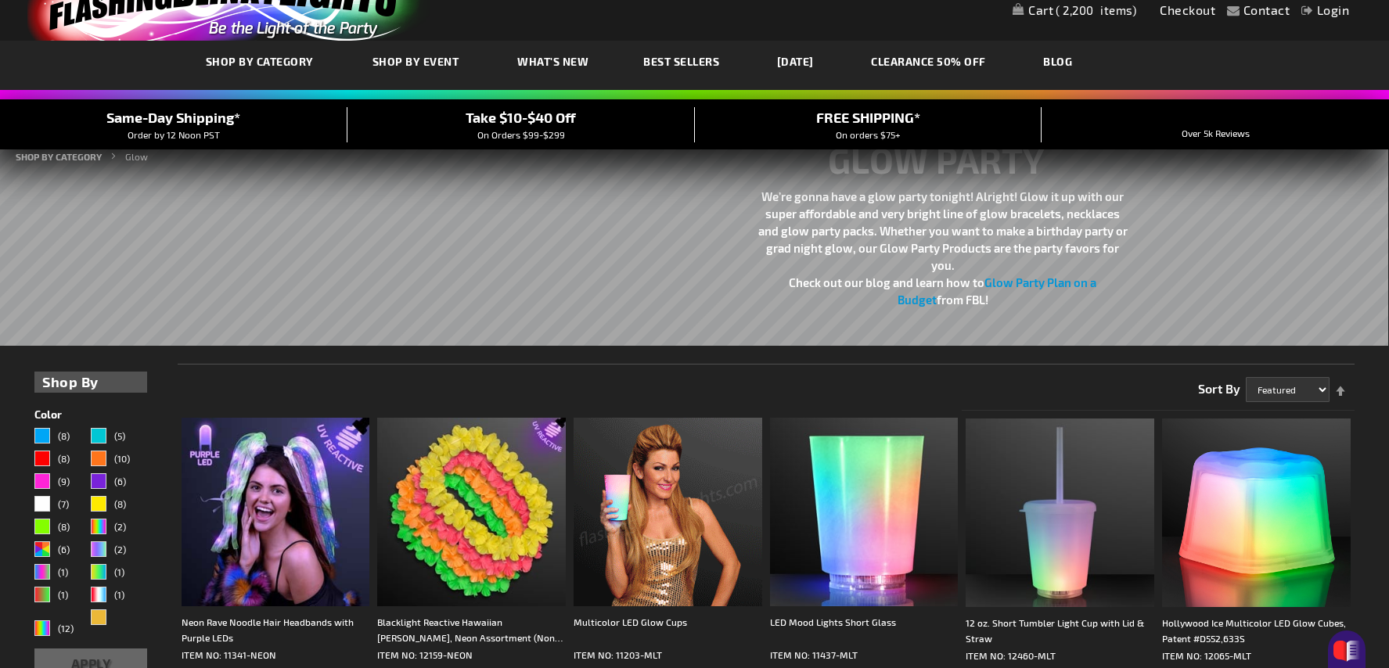
click at [1119, 12] on span "2,200" at bounding box center [1096, 10] width 81 height 14
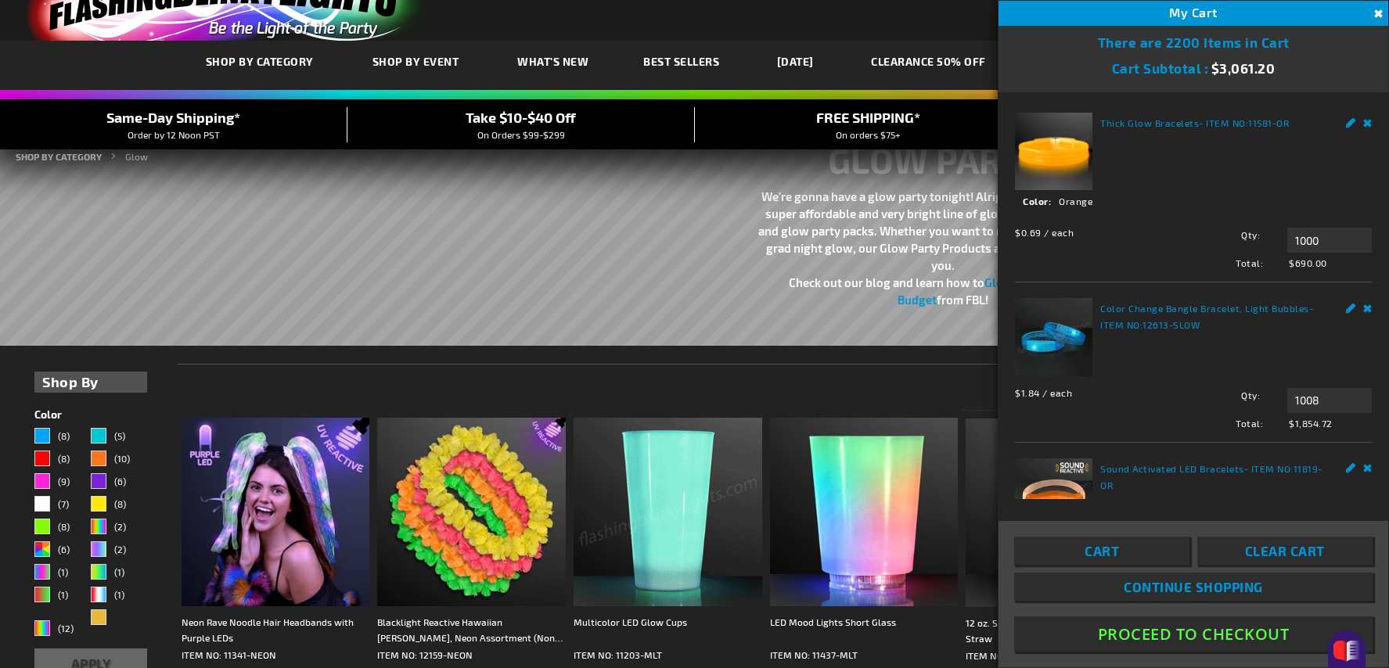
click at [1063, 145] on img at bounding box center [1053, 151] width 77 height 77
